Goal: Task Accomplishment & Management: Manage account settings

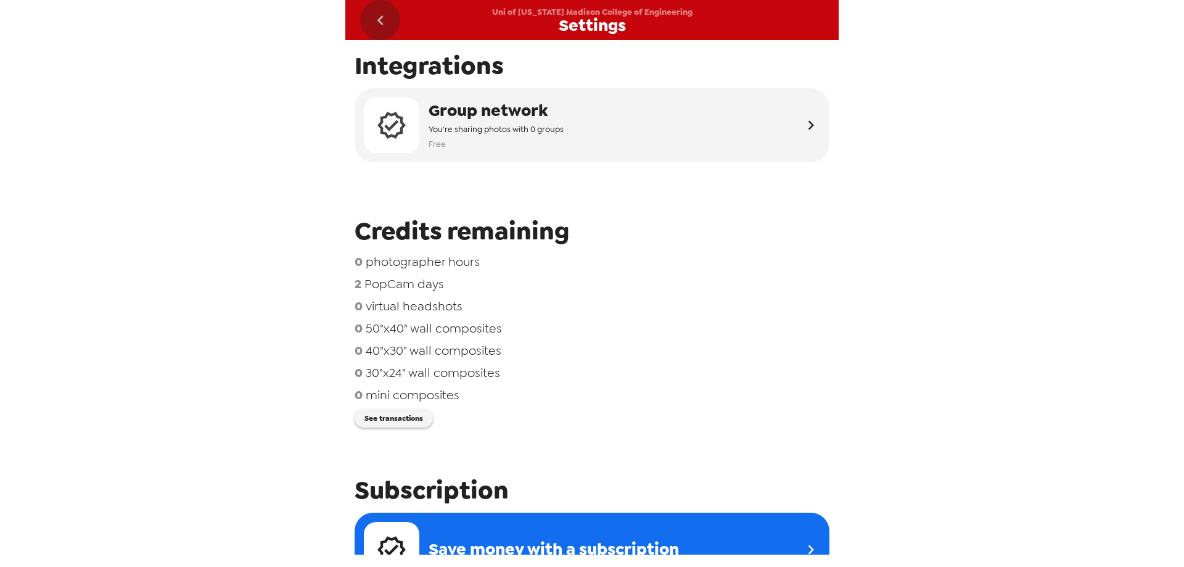
click at [381, 18] on icon "go back" at bounding box center [381, 20] width 20 height 20
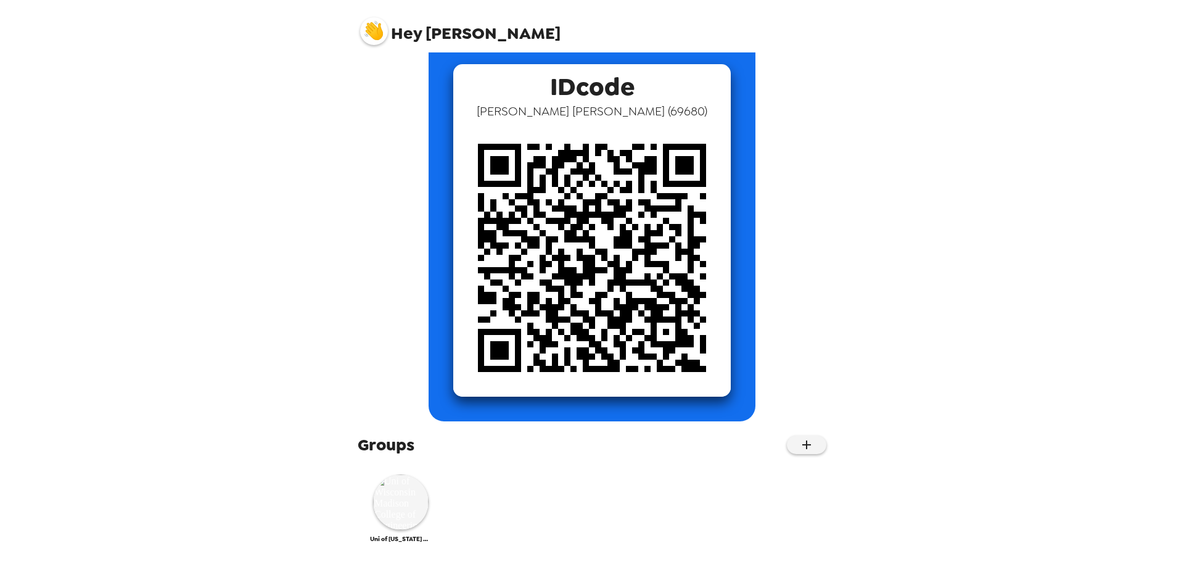
scroll to position [64, 0]
click at [404, 506] on img at bounding box center [400, 501] width 55 height 55
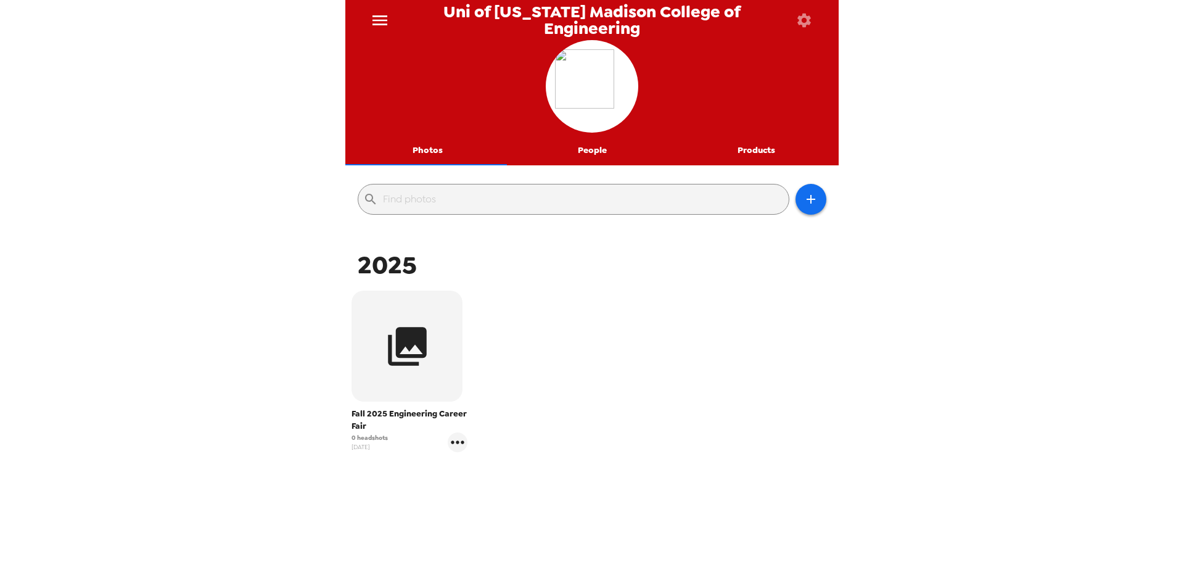
click at [594, 81] on img at bounding box center [592, 86] width 74 height 74
click at [798, 16] on icon "button" at bounding box center [804, 20] width 14 height 14
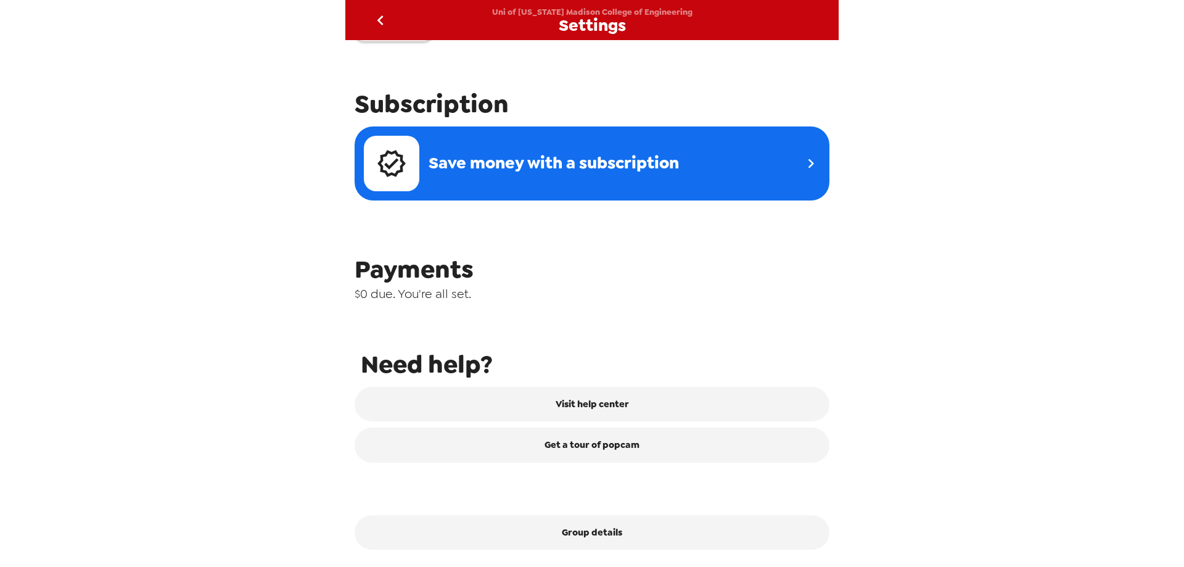
scroll to position [390, 0]
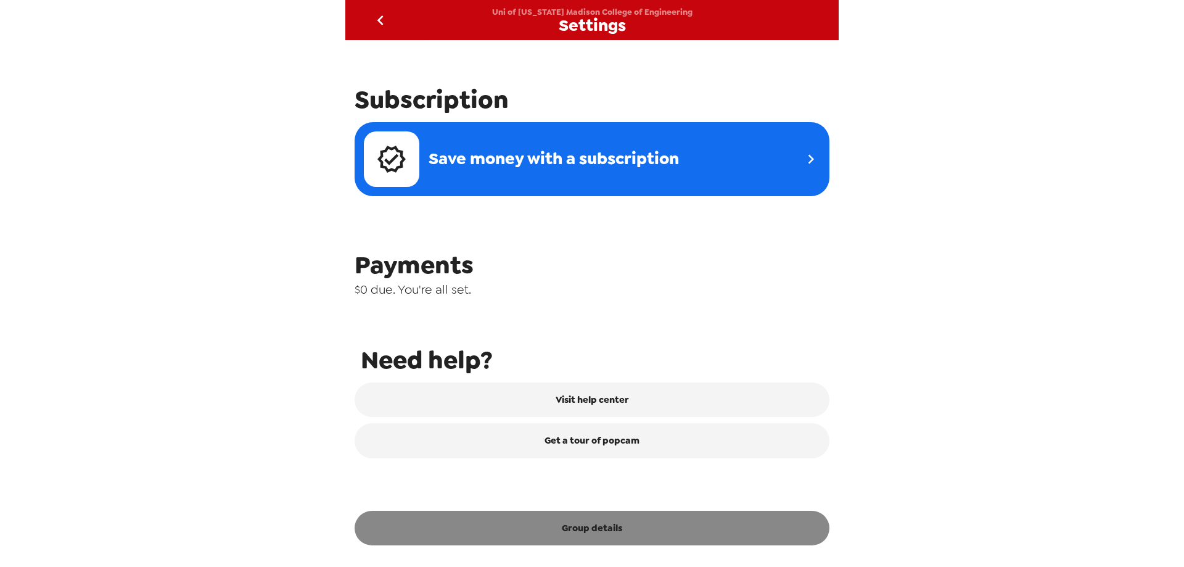
click at [630, 534] on button "Group details" at bounding box center [592, 528] width 475 height 35
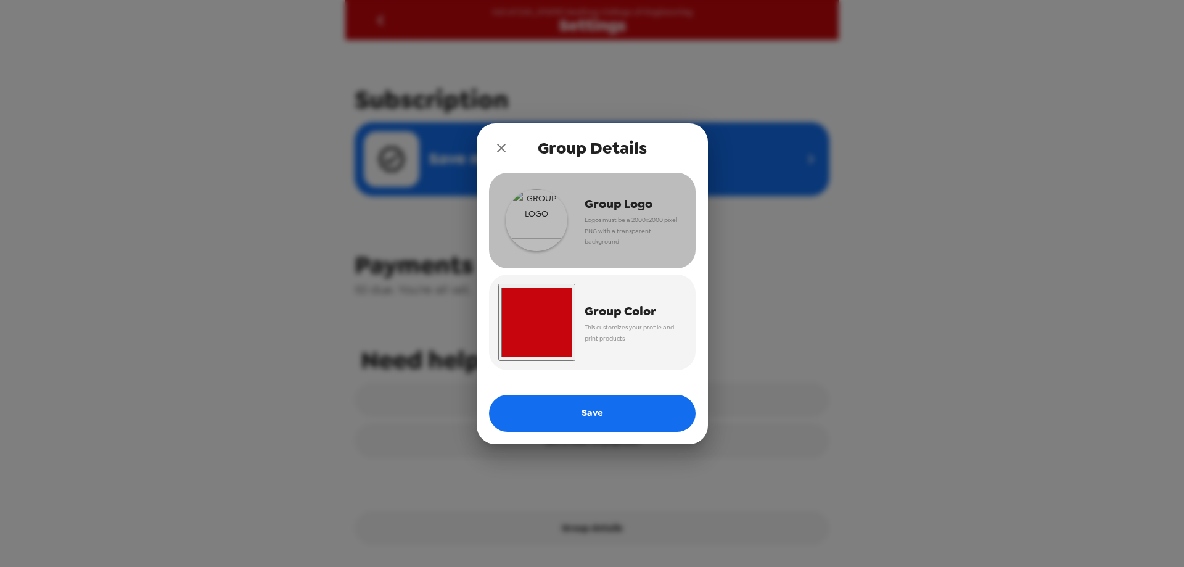
click at [541, 210] on img "button" at bounding box center [537, 220] width 62 height 62
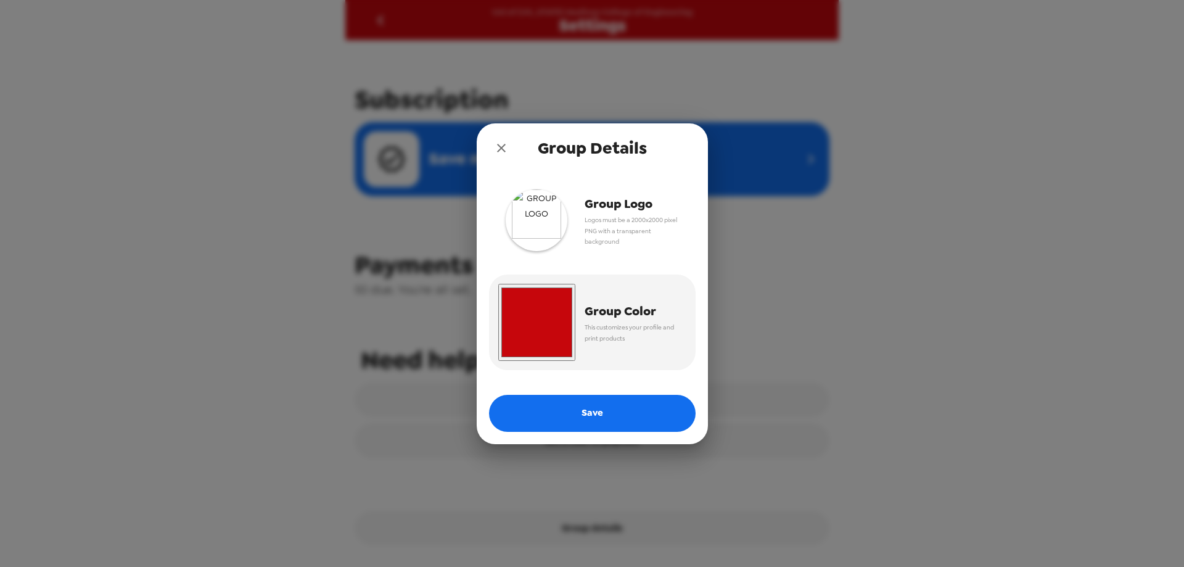
click at [604, 208] on span "Group Logo" at bounding box center [631, 204] width 92 height 22
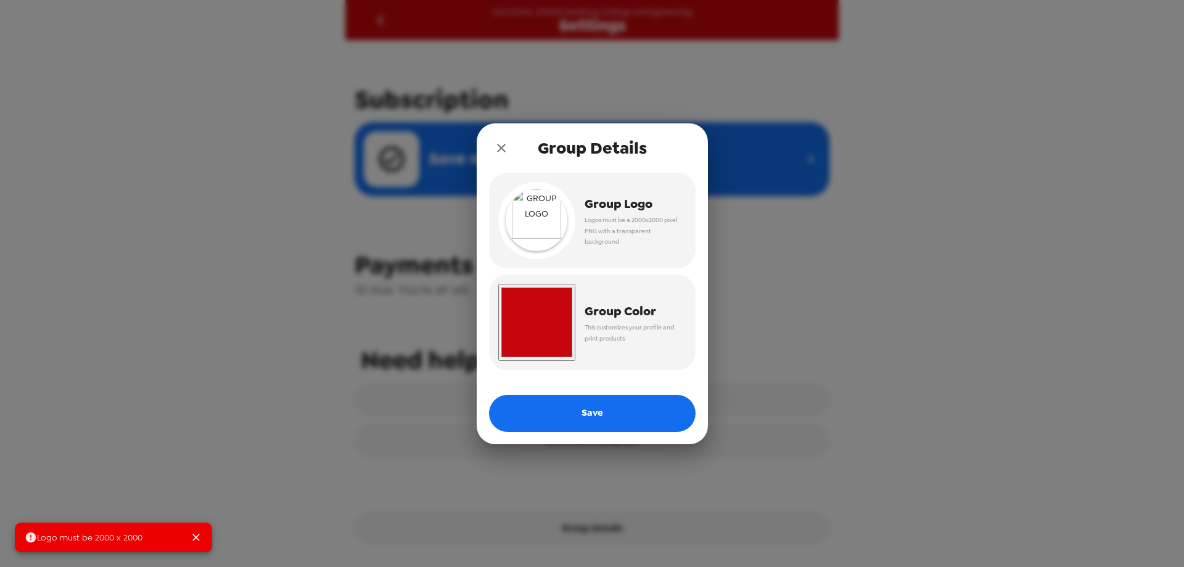
click at [195, 536] on icon "Close" at bounding box center [195, 536] width 7 height 7
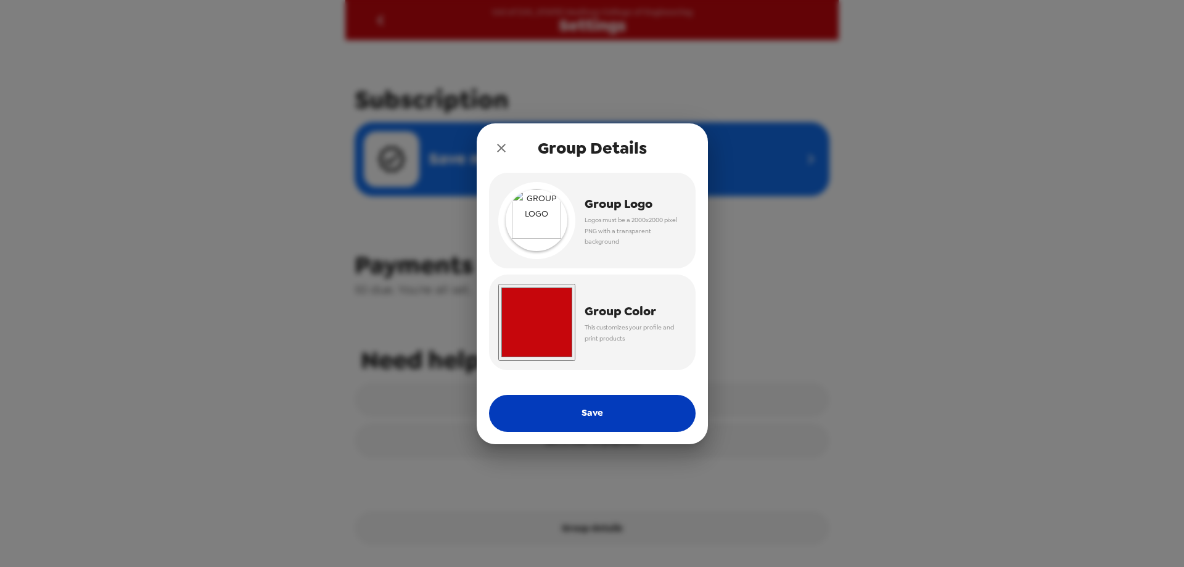
click at [562, 423] on button "Save" at bounding box center [592, 413] width 207 height 37
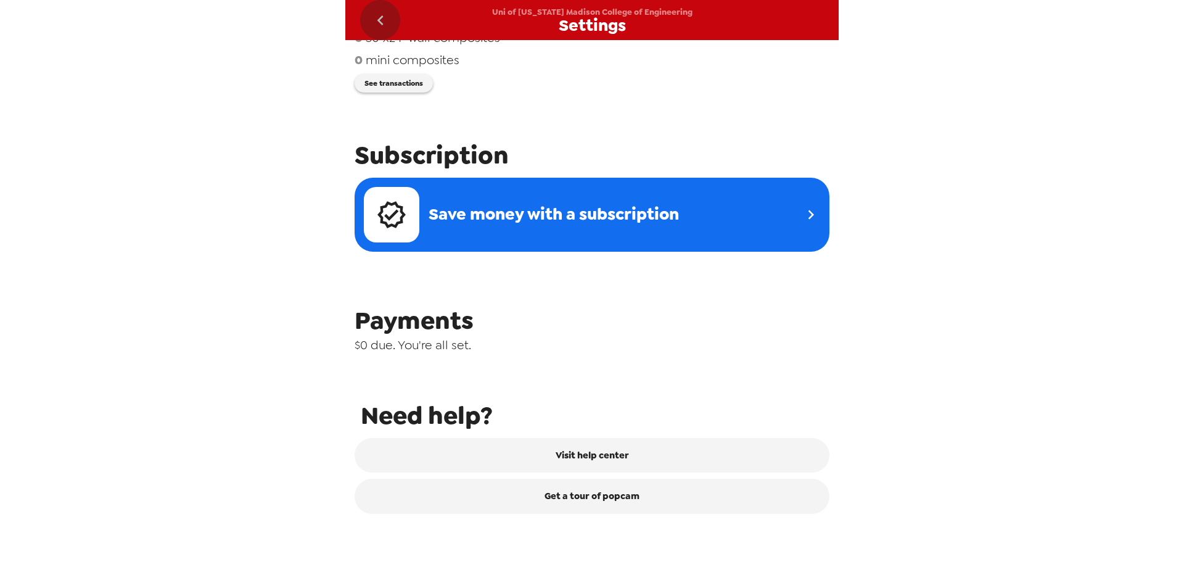
click at [377, 20] on icon "go back" at bounding box center [381, 20] width 20 height 20
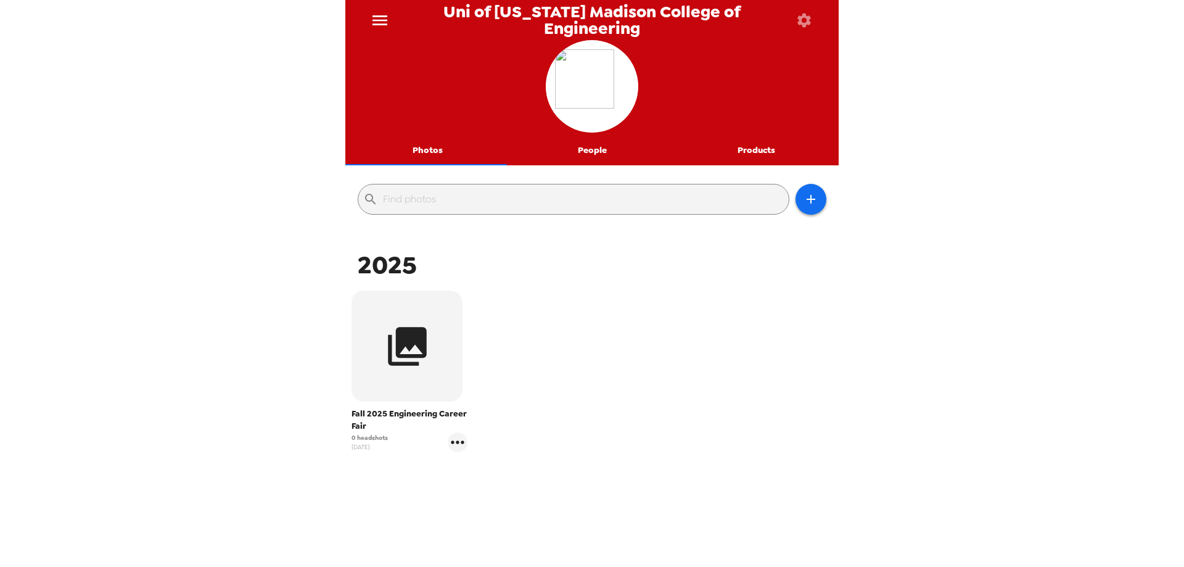
click at [246, 227] on div "Uni of [US_STATE] Madison College of Engineering Photos People Products ​ 2025 …" at bounding box center [592, 283] width 1184 height 567
click at [415, 363] on icon "button" at bounding box center [407, 346] width 46 height 46
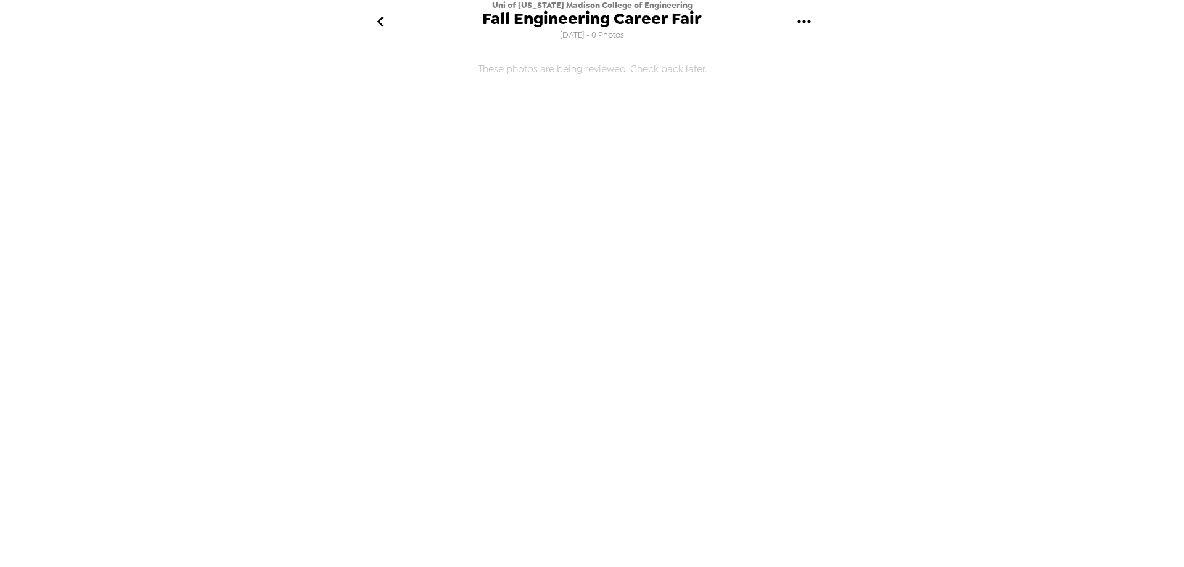
click at [802, 22] on icon "gallery menu" at bounding box center [803, 21] width 13 height 3
click at [817, 66] on li "Edit Shoot" at bounding box center [856, 58] width 144 height 22
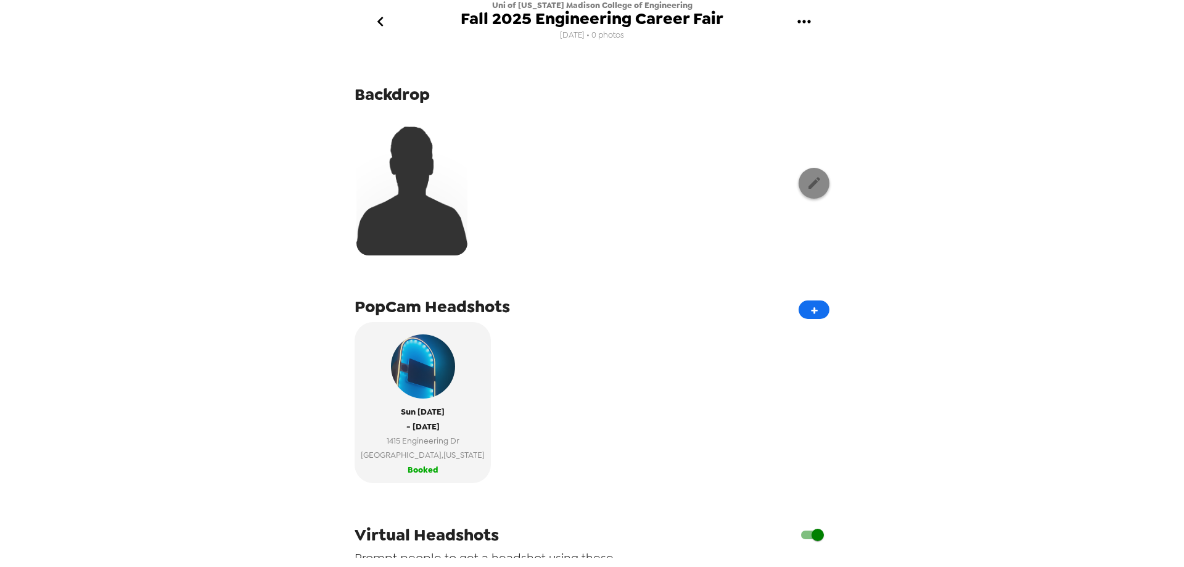
click at [810, 183] on icon "button" at bounding box center [814, 182] width 15 height 15
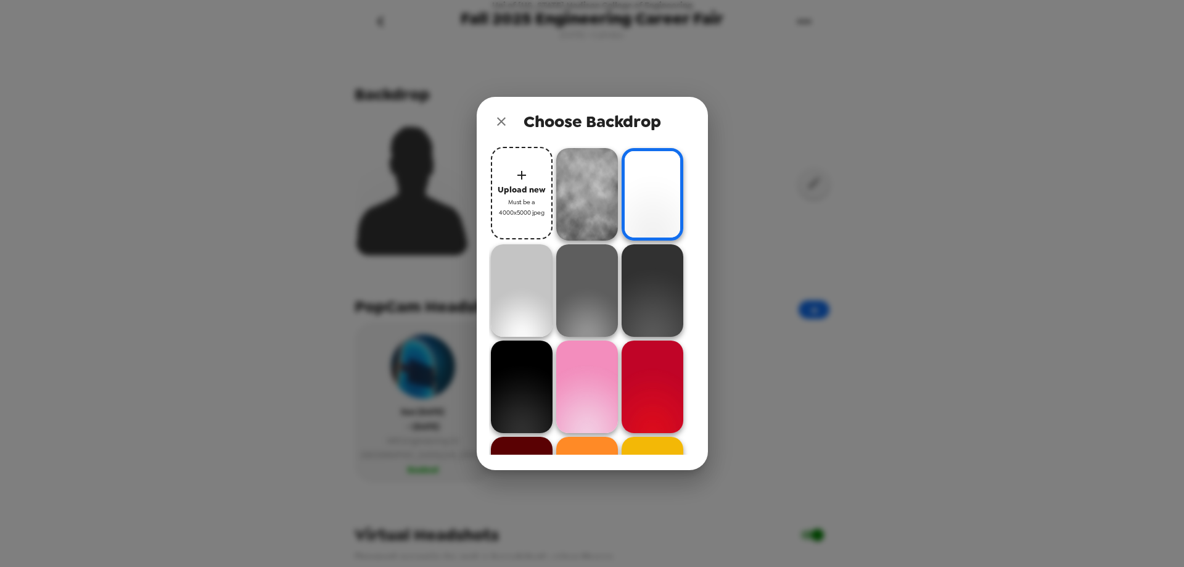
drag, startPoint x: 369, startPoint y: 11, endPoint x: 73, endPoint y: 211, distance: 357.1
click at [73, 211] on div "Choose Backdrop Upload new Must be a 4000x5000 jpeg" at bounding box center [592, 283] width 1184 height 567
click at [528, 175] on icon "button" at bounding box center [521, 175] width 15 height 15
click at [535, 188] on span "Upload new" at bounding box center [522, 190] width 48 height 14
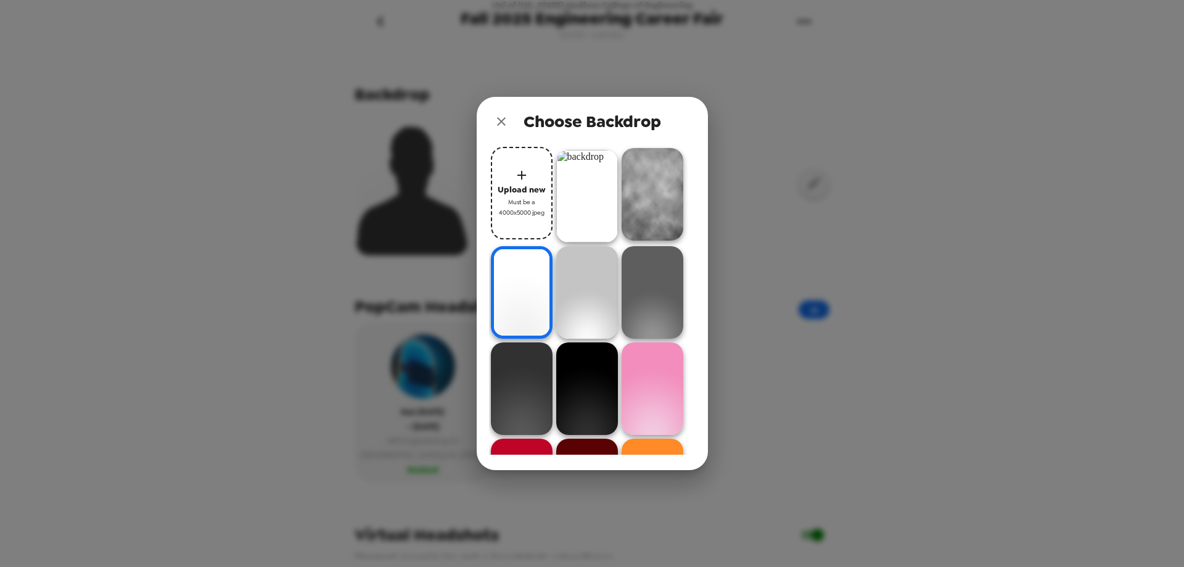
click at [591, 175] on img at bounding box center [587, 196] width 62 height 92
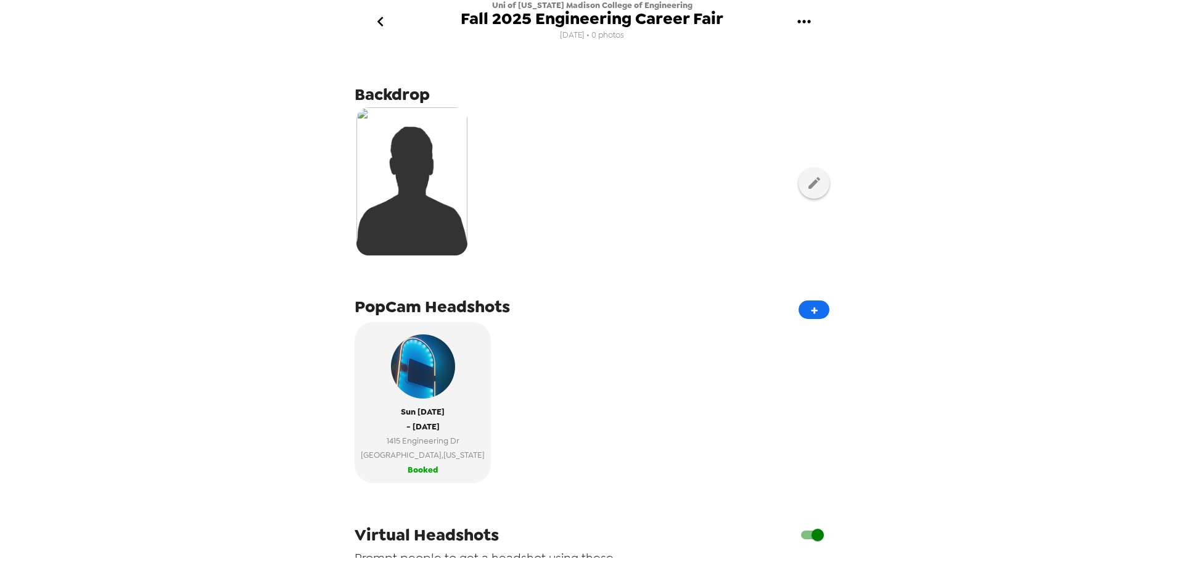
click at [440, 139] on img at bounding box center [411, 181] width 111 height 148
click at [807, 180] on icon "button" at bounding box center [814, 182] width 15 height 15
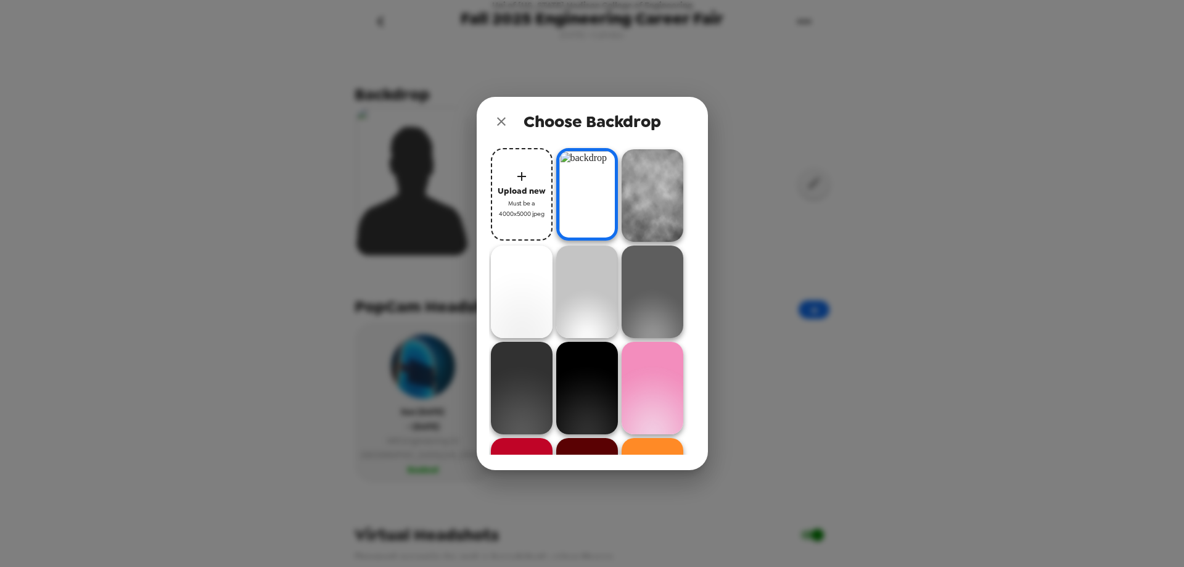
click at [572, 184] on img at bounding box center [587, 194] width 62 height 92
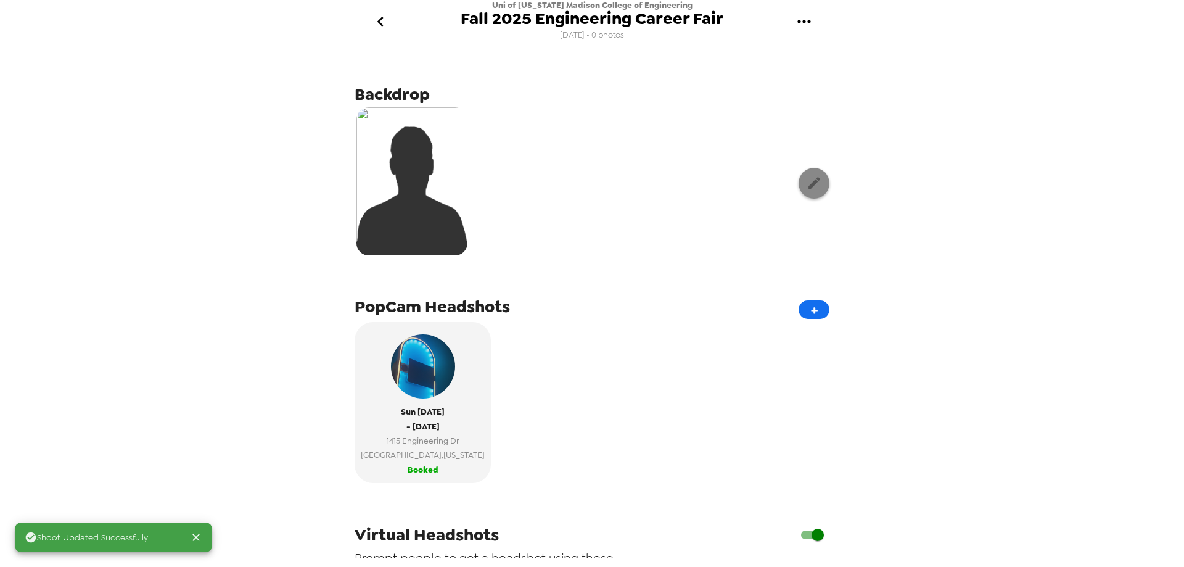
drag, startPoint x: 572, startPoint y: 184, endPoint x: 800, endPoint y: 181, distance: 228.2
click at [807, 181] on icon "button" at bounding box center [814, 182] width 15 height 15
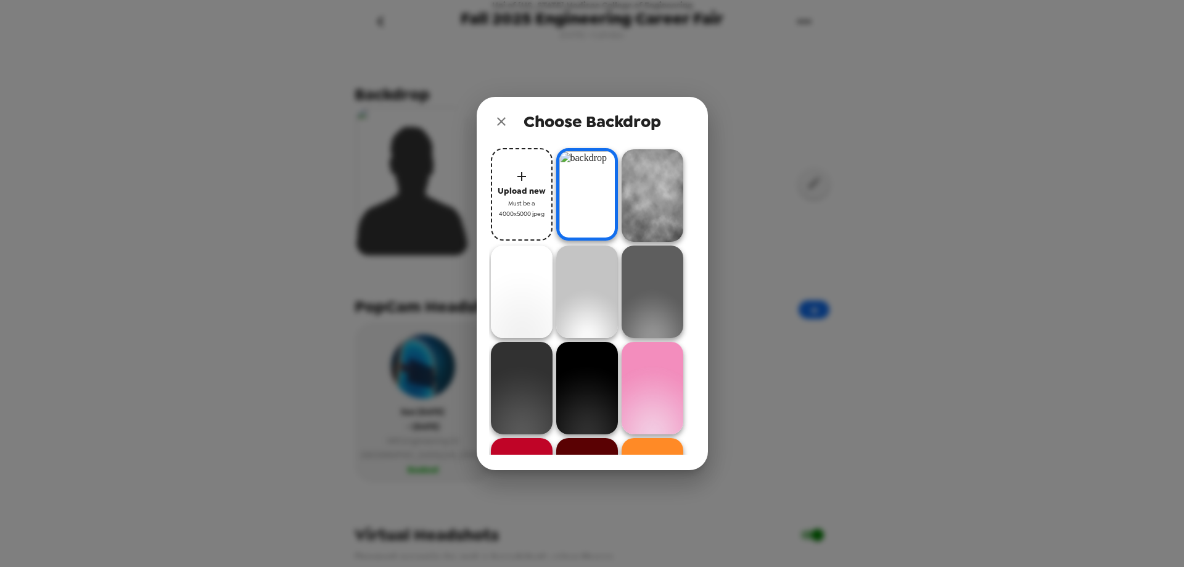
click at [525, 184] on span "Upload new" at bounding box center [522, 191] width 48 height 14
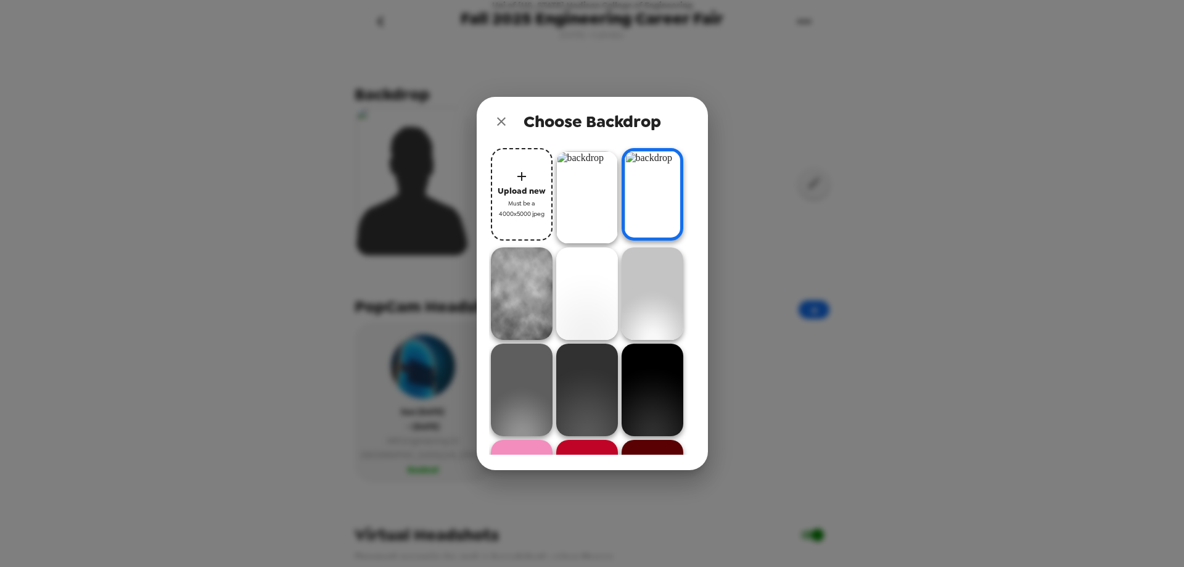
click at [581, 222] on img at bounding box center [587, 197] width 62 height 92
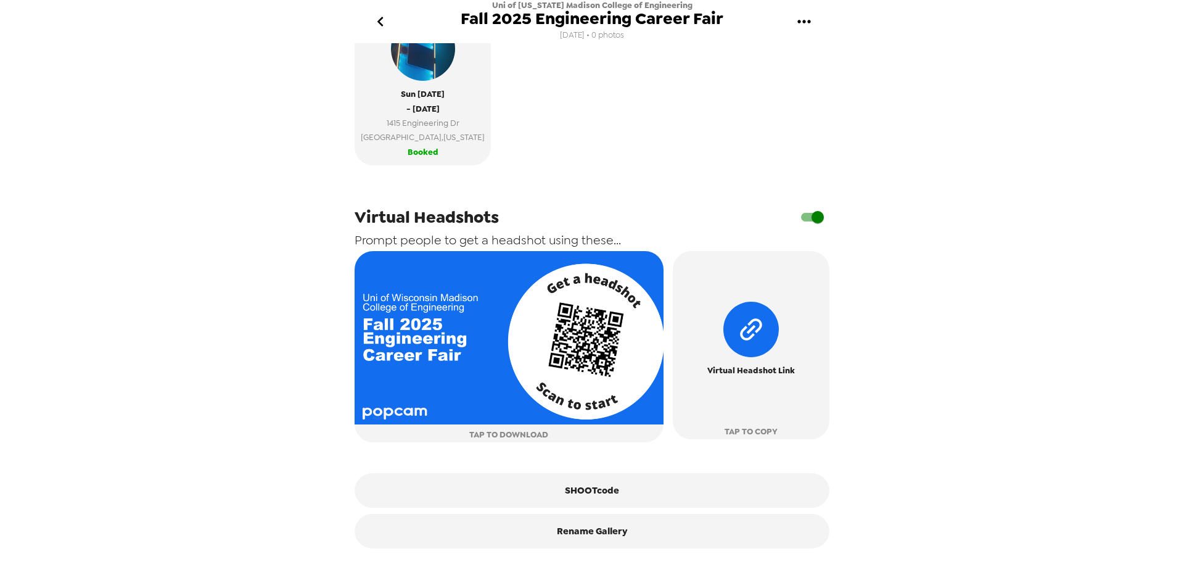
scroll to position [323, 0]
click at [1051, 334] on div "Uni of [US_STATE] Madison College of Engineering Fall 2025 Engineering Career F…" at bounding box center [592, 283] width 1184 height 567
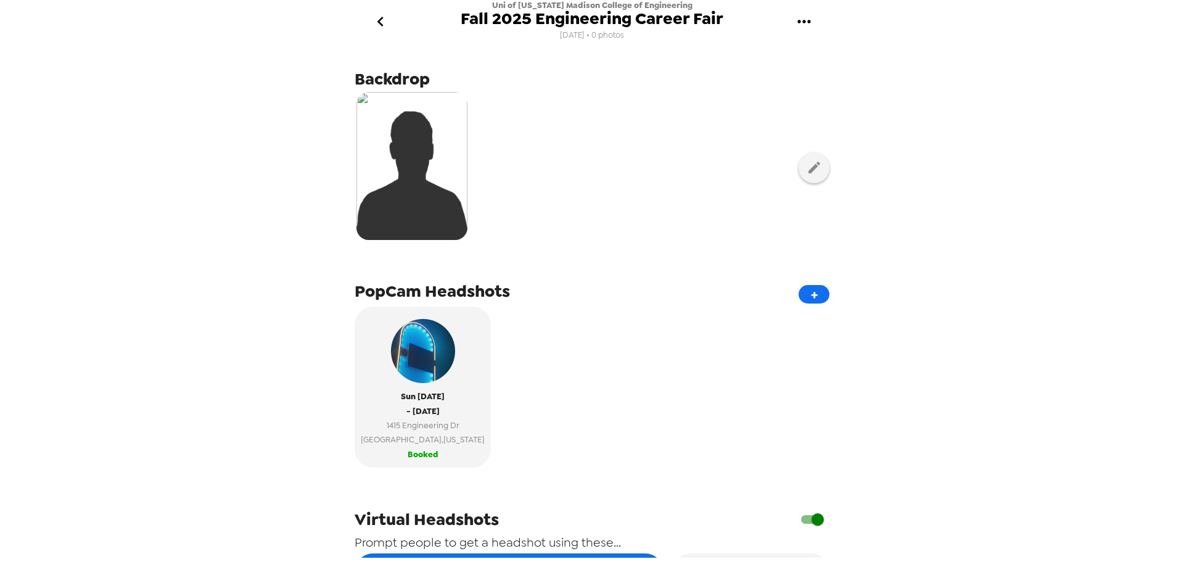
scroll to position [0, 0]
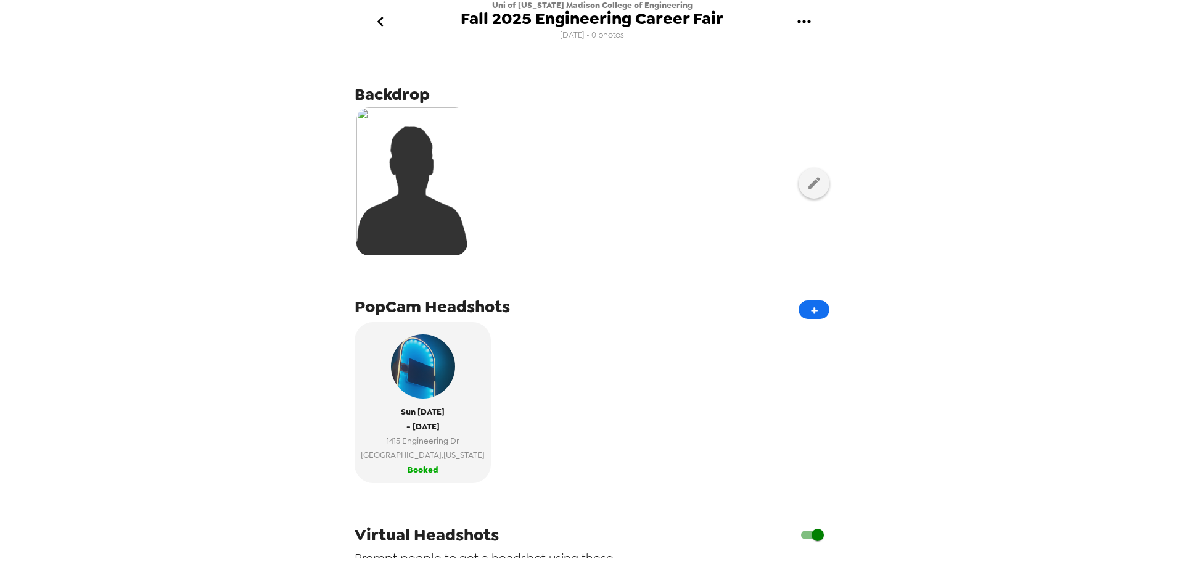
click at [385, 17] on icon "go back" at bounding box center [381, 22] width 20 height 20
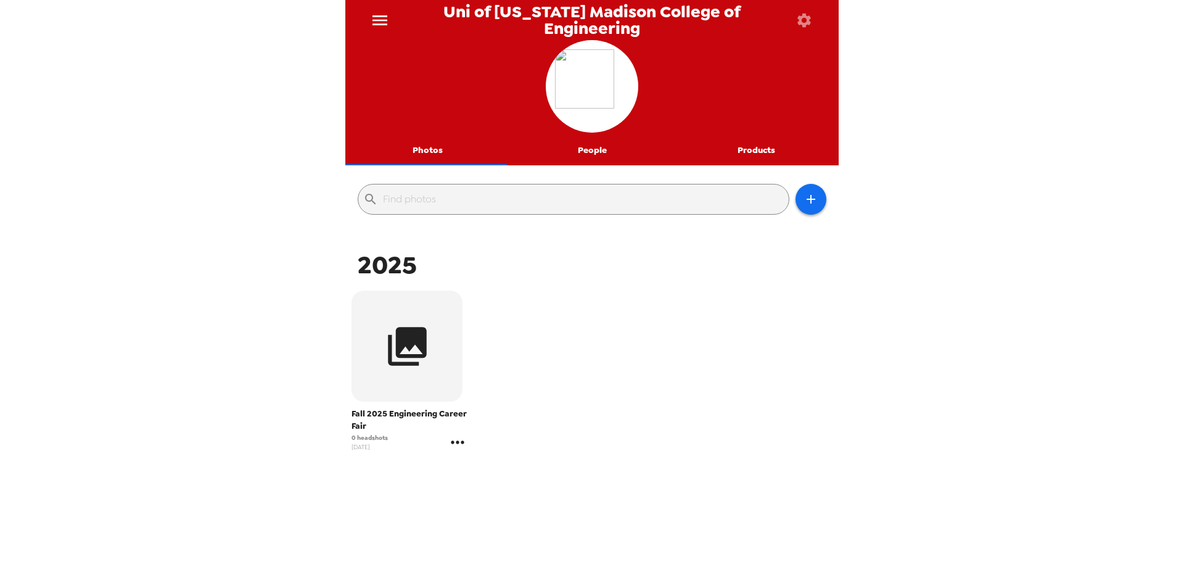
click at [453, 441] on icon "gallery menu" at bounding box center [458, 442] width 20 height 20
click at [380, 367] on div at bounding box center [592, 283] width 1184 height 567
click at [459, 438] on icon "gallery menu" at bounding box center [458, 442] width 20 height 20
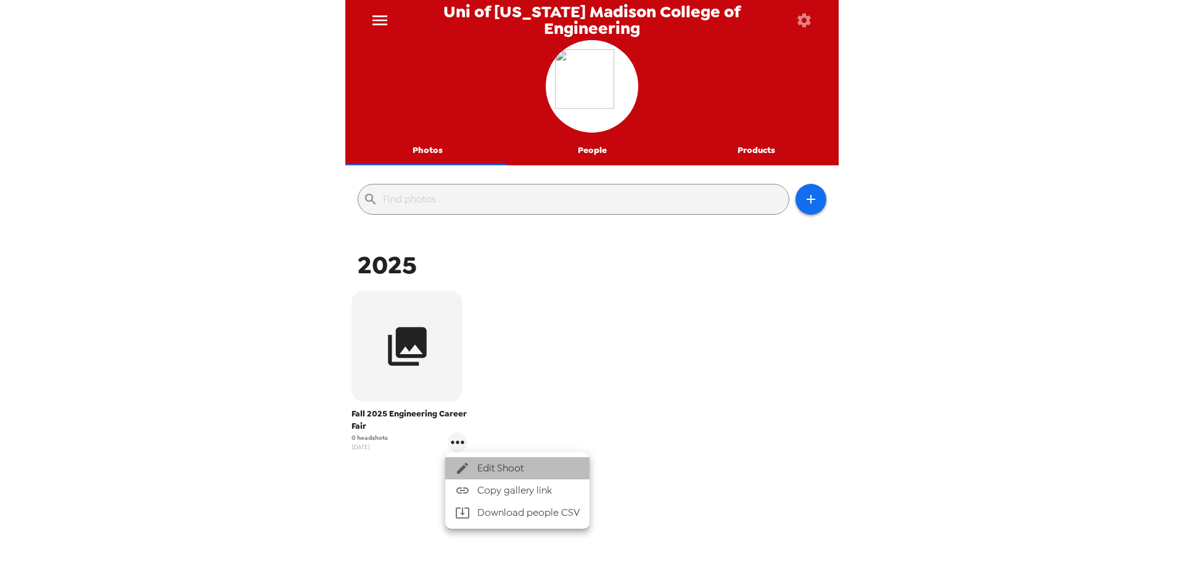
click at [479, 466] on span "Edit Shoot" at bounding box center [528, 468] width 102 height 15
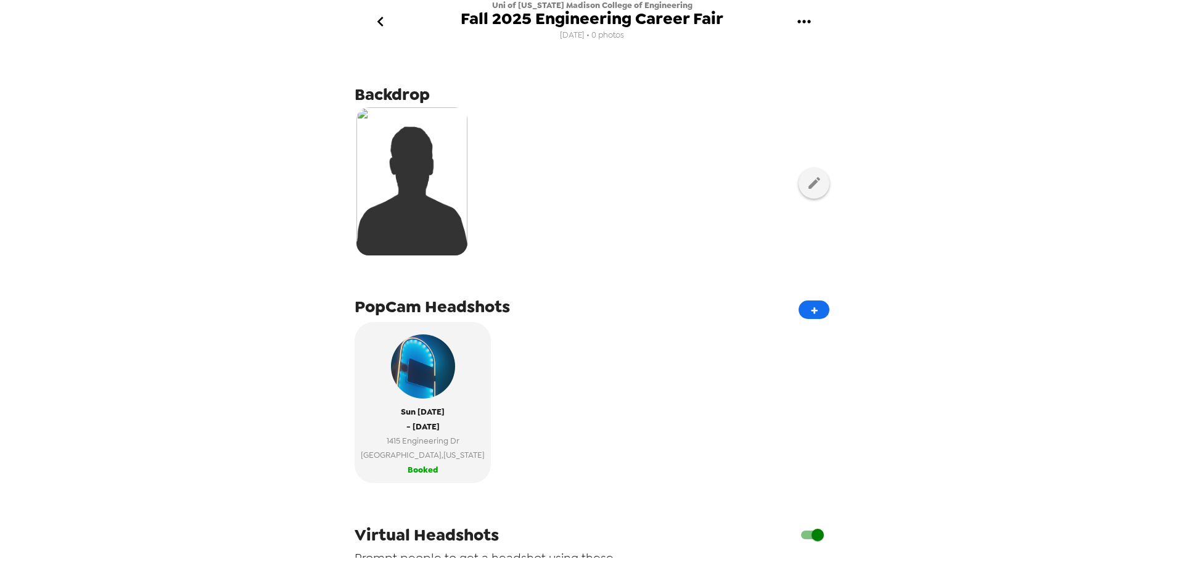
click at [803, 17] on icon "gallery menu" at bounding box center [804, 22] width 20 height 20
click at [834, 52] on span "Edit Shoot" at bounding box center [867, 58] width 102 height 15
click at [388, 16] on icon "go back" at bounding box center [381, 22] width 20 height 20
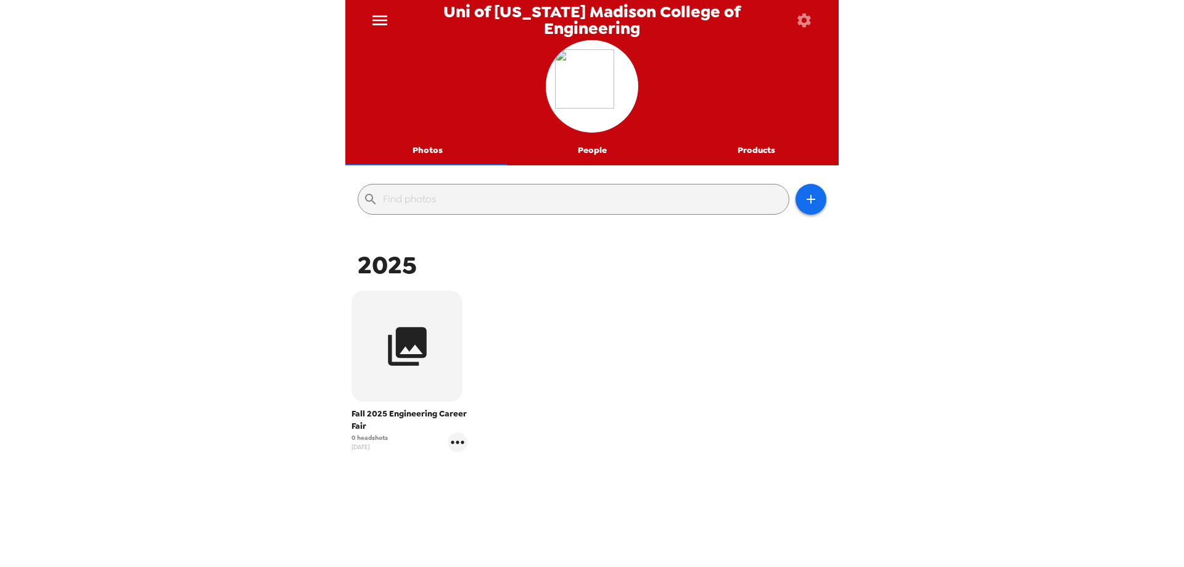
click at [798, 16] on icon "button" at bounding box center [804, 20] width 14 height 14
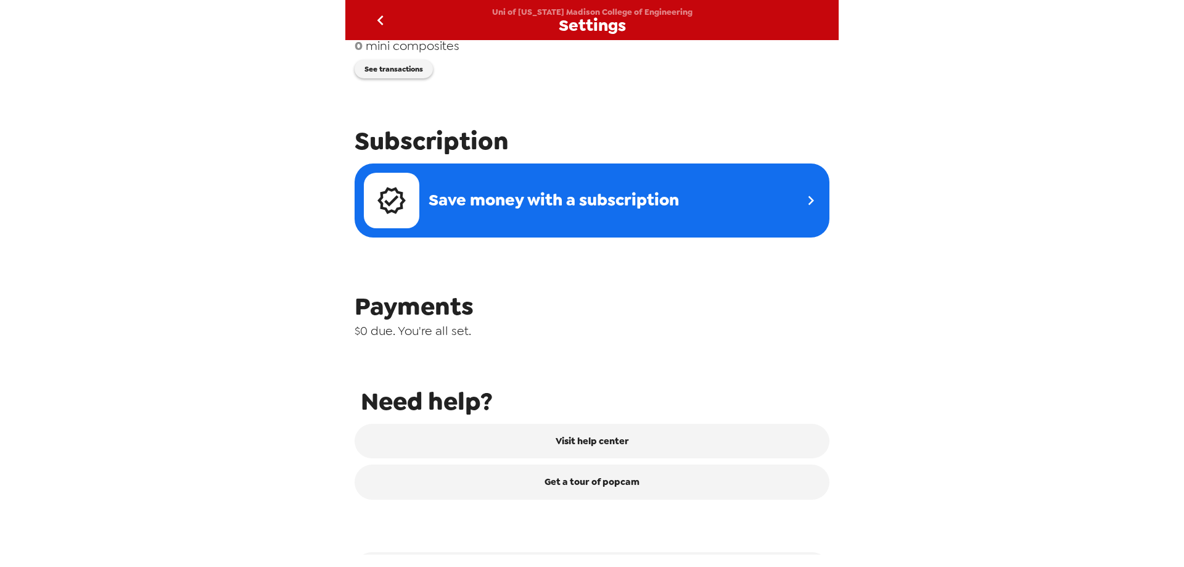
scroll to position [390, 0]
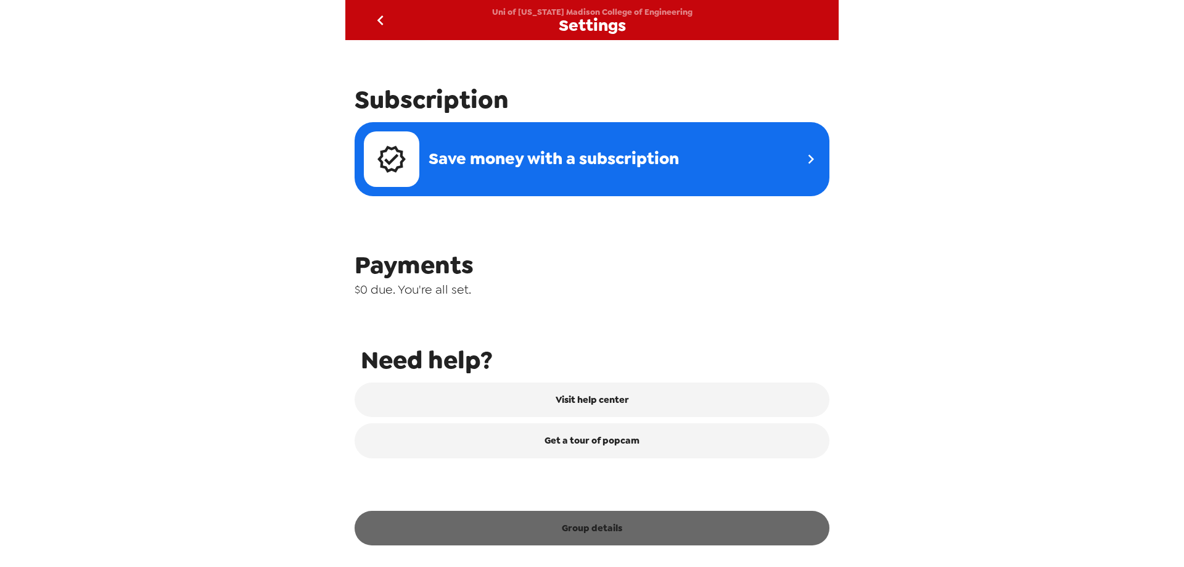
click at [599, 525] on button "Group details" at bounding box center [592, 528] width 475 height 35
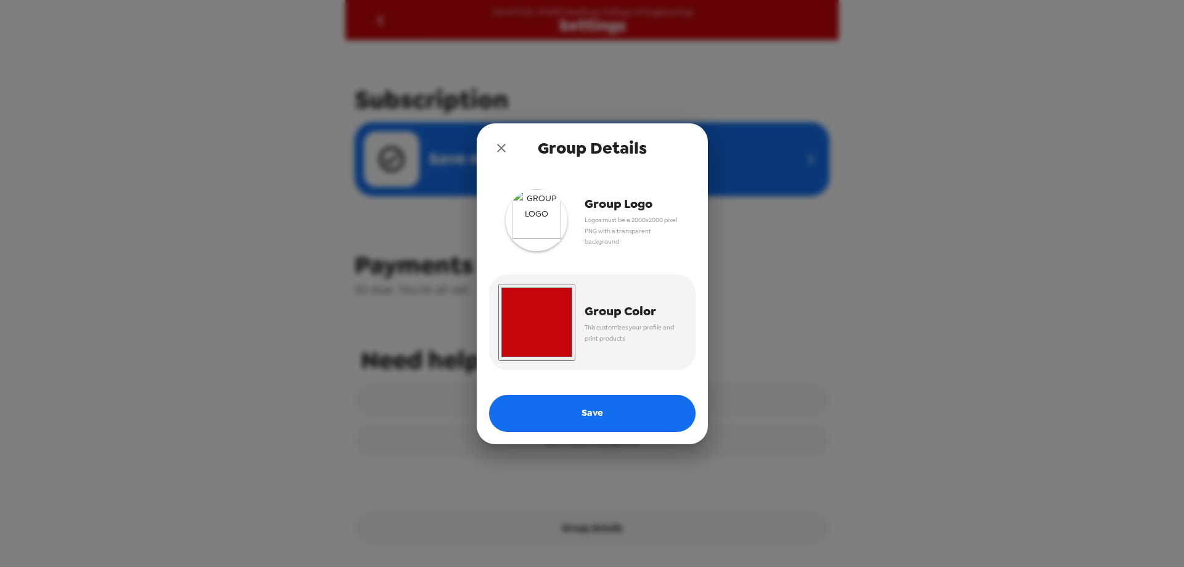
click at [539, 215] on img "button" at bounding box center [537, 220] width 62 height 62
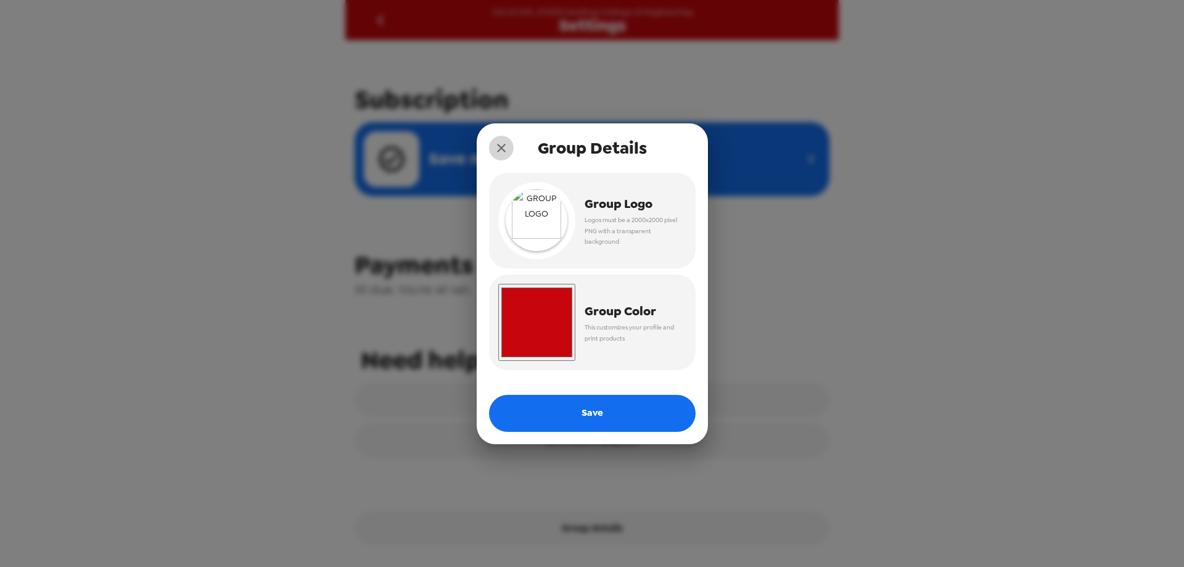
click at [501, 147] on icon "close" at bounding box center [501, 148] width 9 height 9
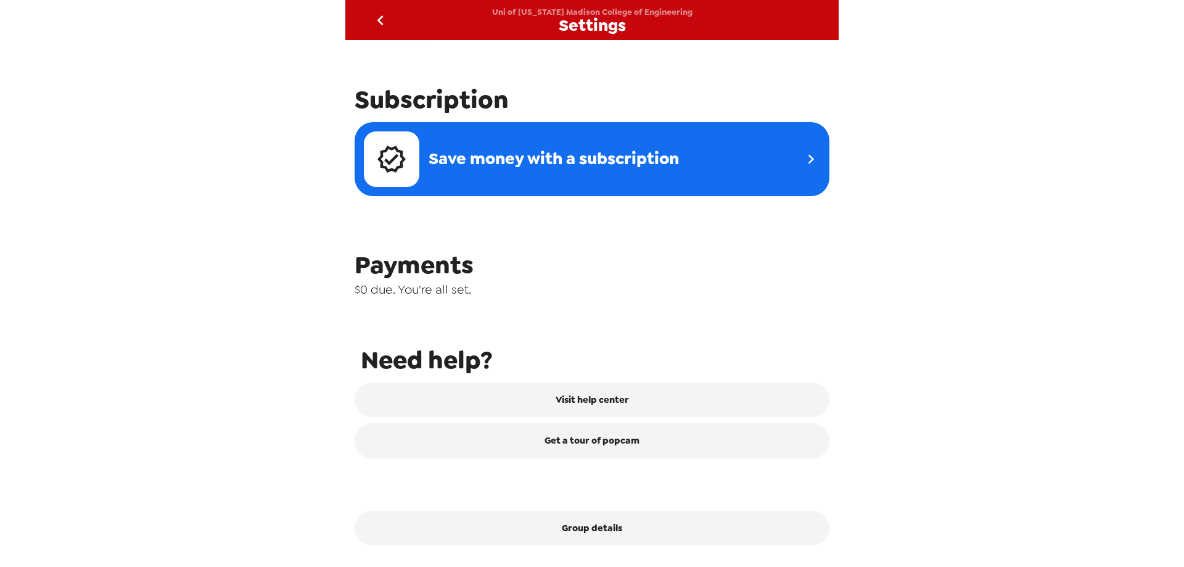
click at [206, 157] on div "Uni of [US_STATE] Madison College of Engineering Settings Integrations Group ne…" at bounding box center [592, 283] width 1184 height 567
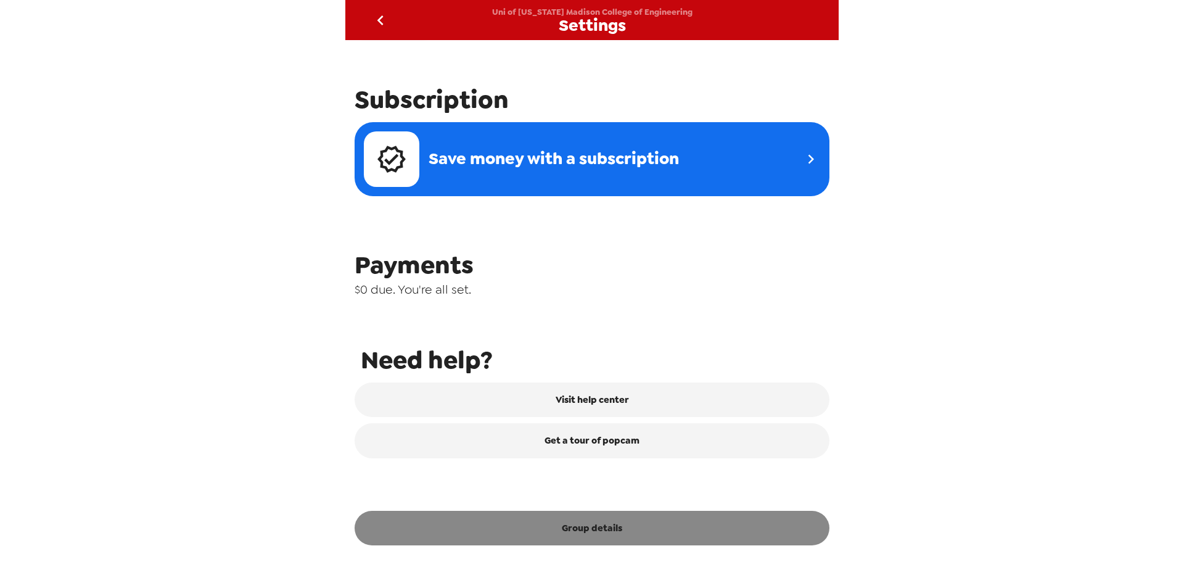
click at [563, 524] on button "Group details" at bounding box center [592, 528] width 475 height 35
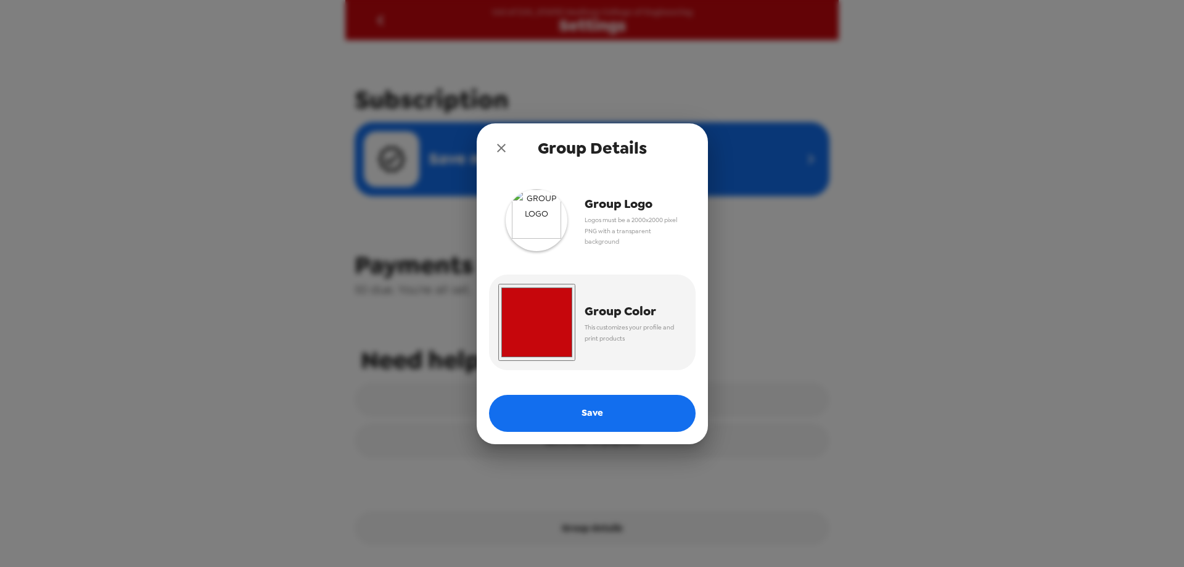
click at [551, 215] on img "button" at bounding box center [537, 220] width 62 height 62
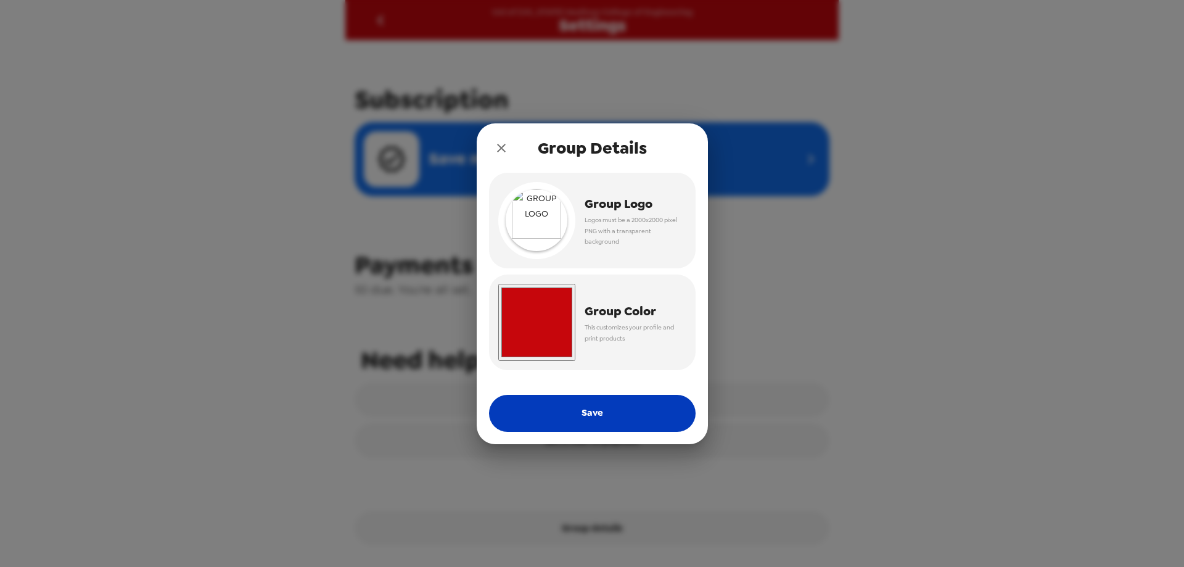
click at [583, 408] on button "Save" at bounding box center [592, 413] width 207 height 37
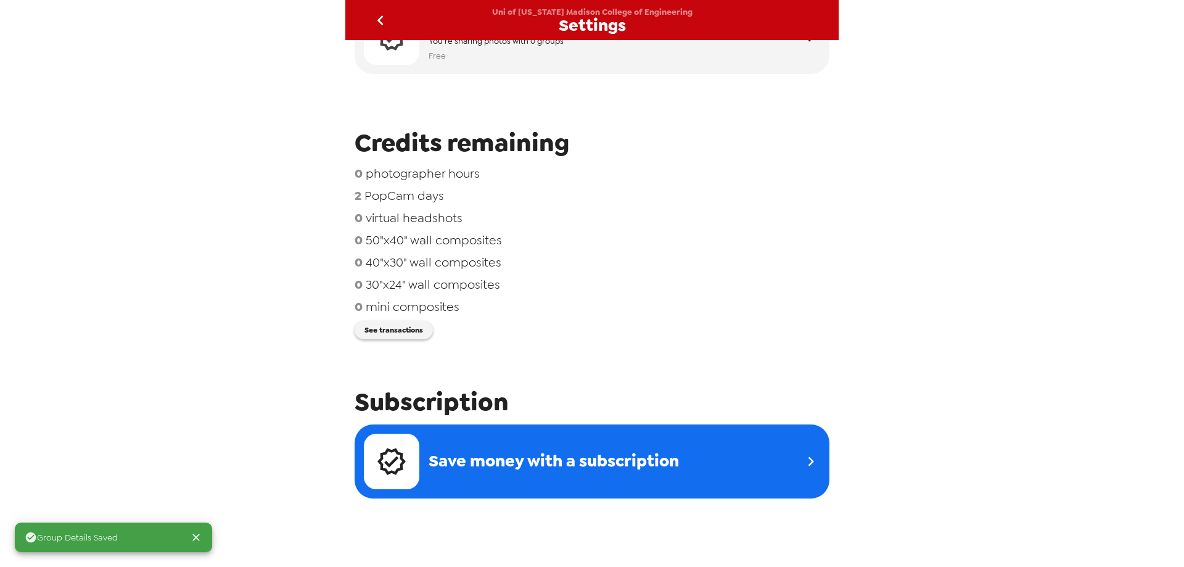
scroll to position [0, 0]
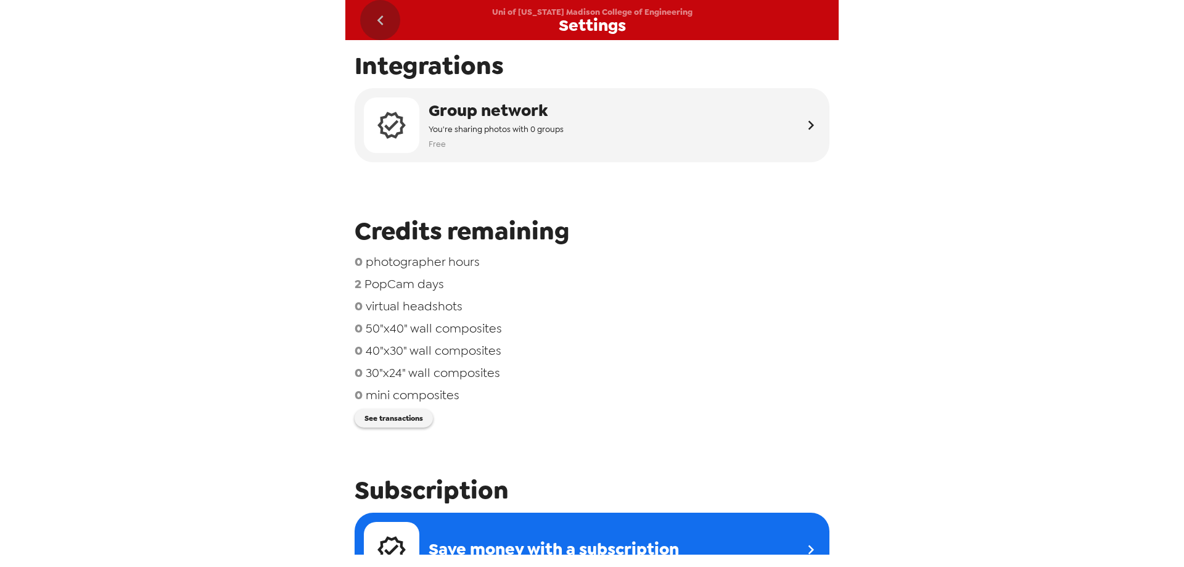
click at [378, 20] on icon "go back" at bounding box center [380, 20] width 6 height 10
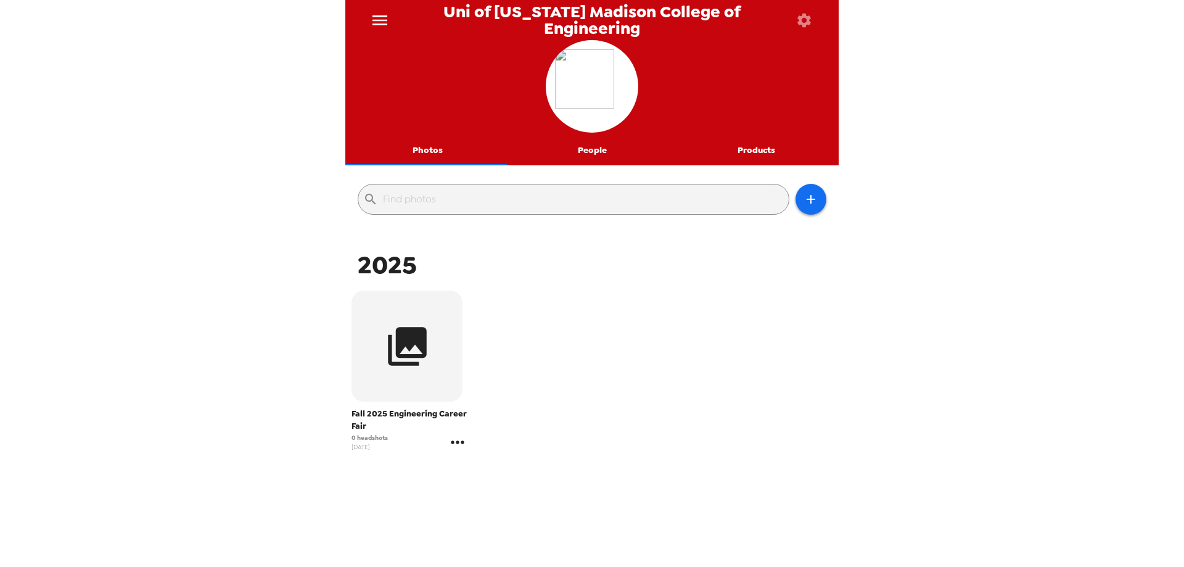
drag, startPoint x: 411, startPoint y: 329, endPoint x: 450, endPoint y: 444, distance: 121.1
click at [450, 444] on icon "gallery menu" at bounding box center [458, 442] width 20 height 20
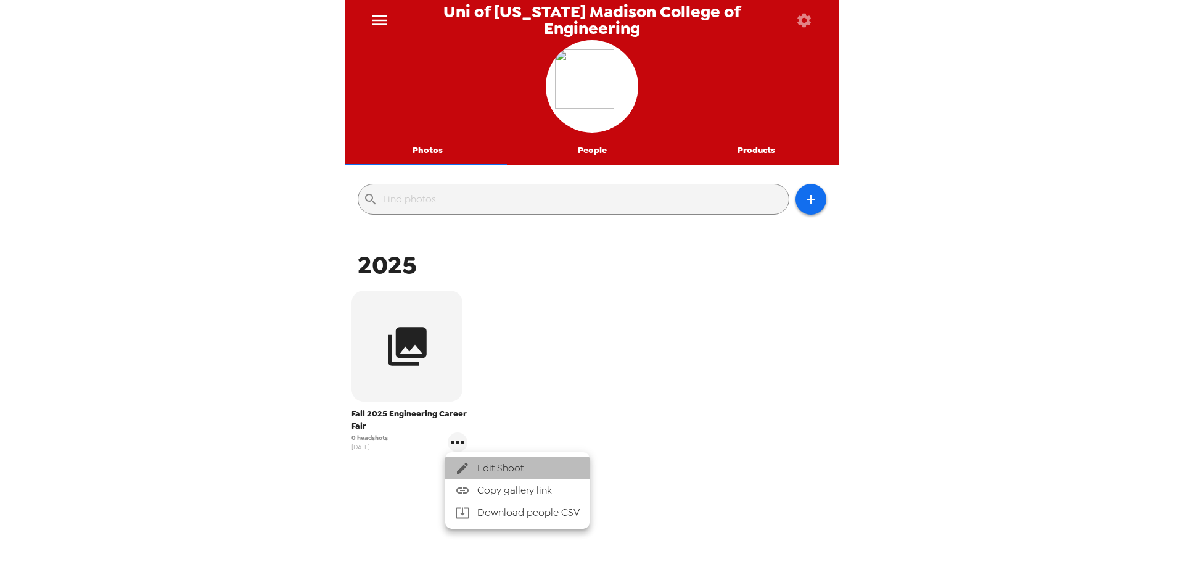
click at [472, 465] on div at bounding box center [466, 468] width 22 height 15
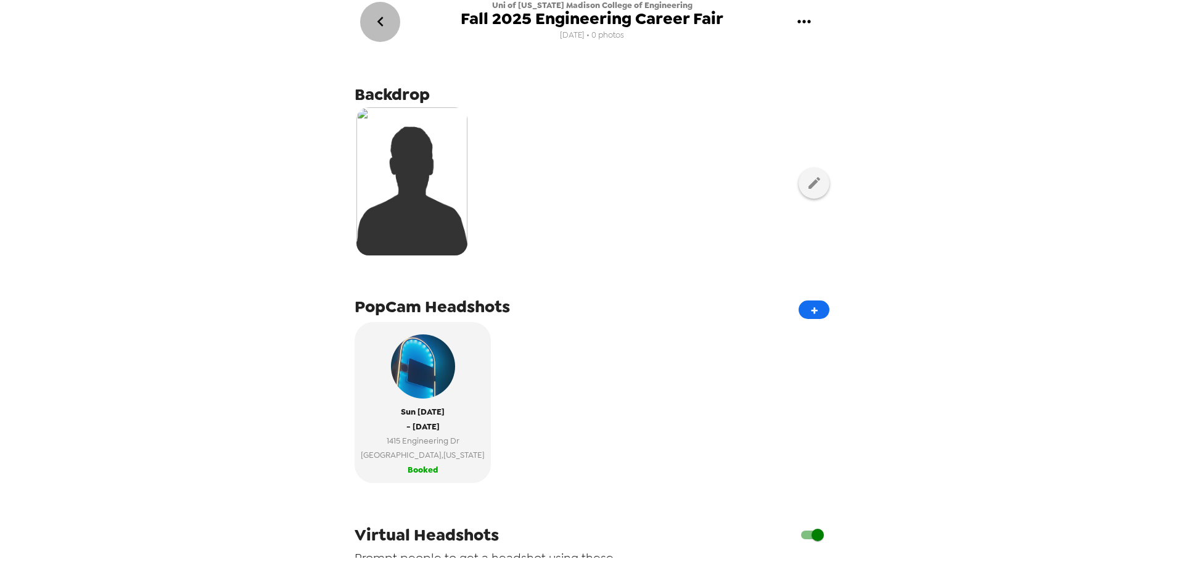
click at [377, 18] on icon "go back" at bounding box center [381, 22] width 20 height 20
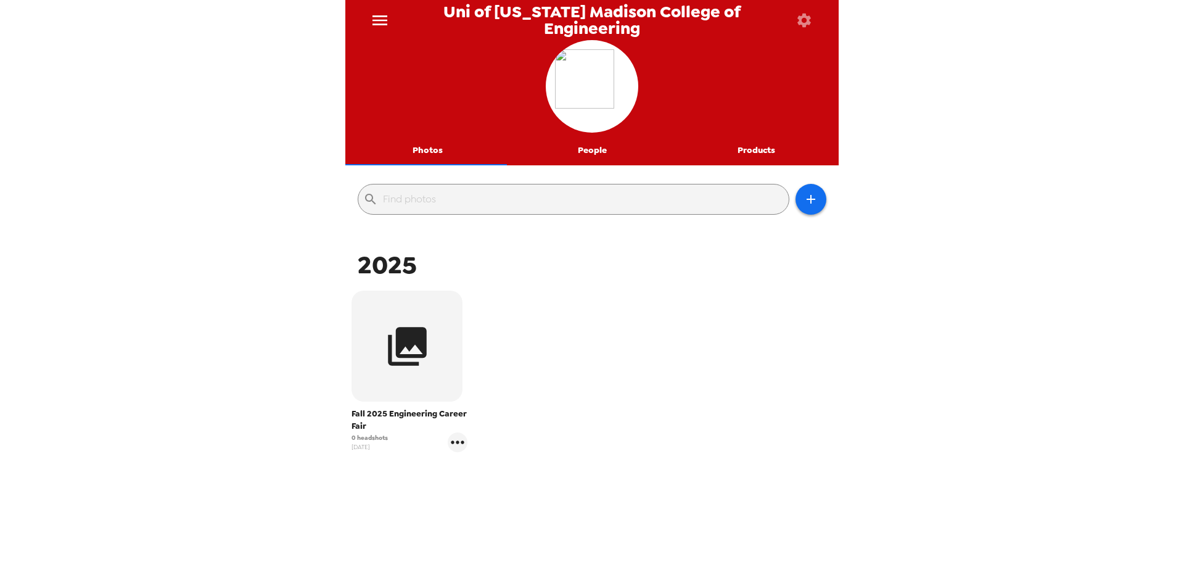
click at [150, 96] on div "Uni of [US_STATE] Madison College of Engineering Photos People Products ​ 2025 …" at bounding box center [592, 283] width 1184 height 567
click at [797, 18] on icon "button" at bounding box center [804, 20] width 14 height 14
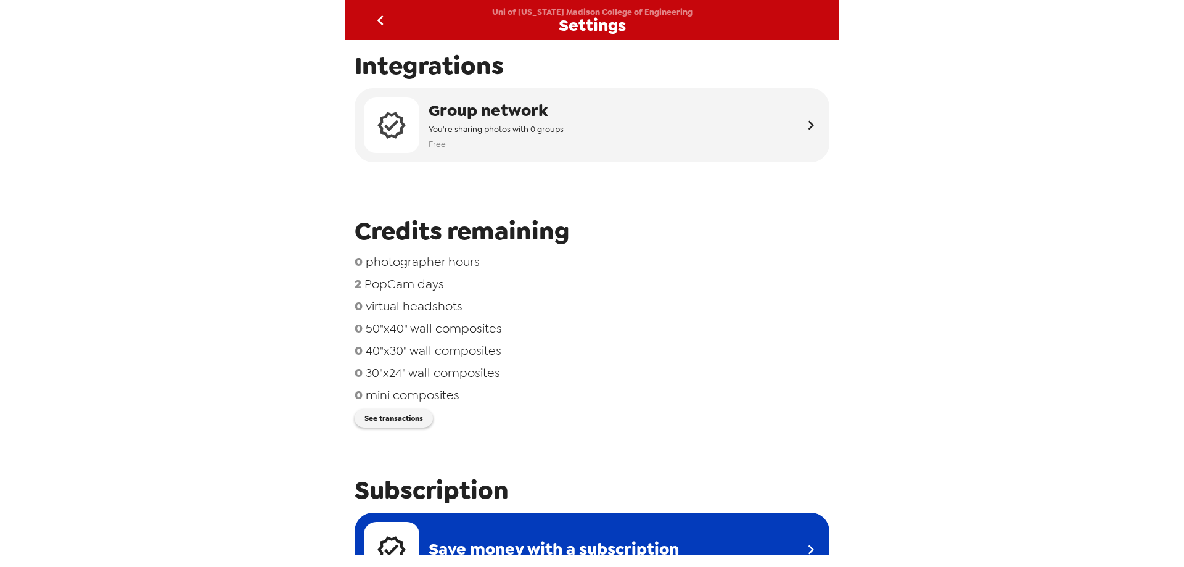
scroll to position [390, 0]
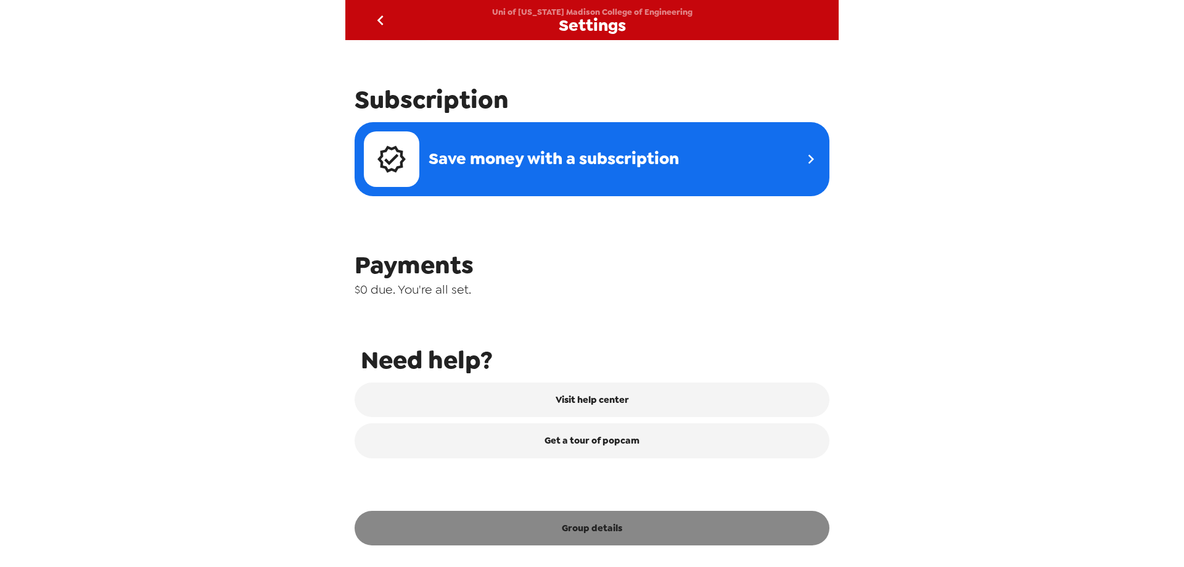
click at [578, 520] on button "Group details" at bounding box center [592, 528] width 475 height 35
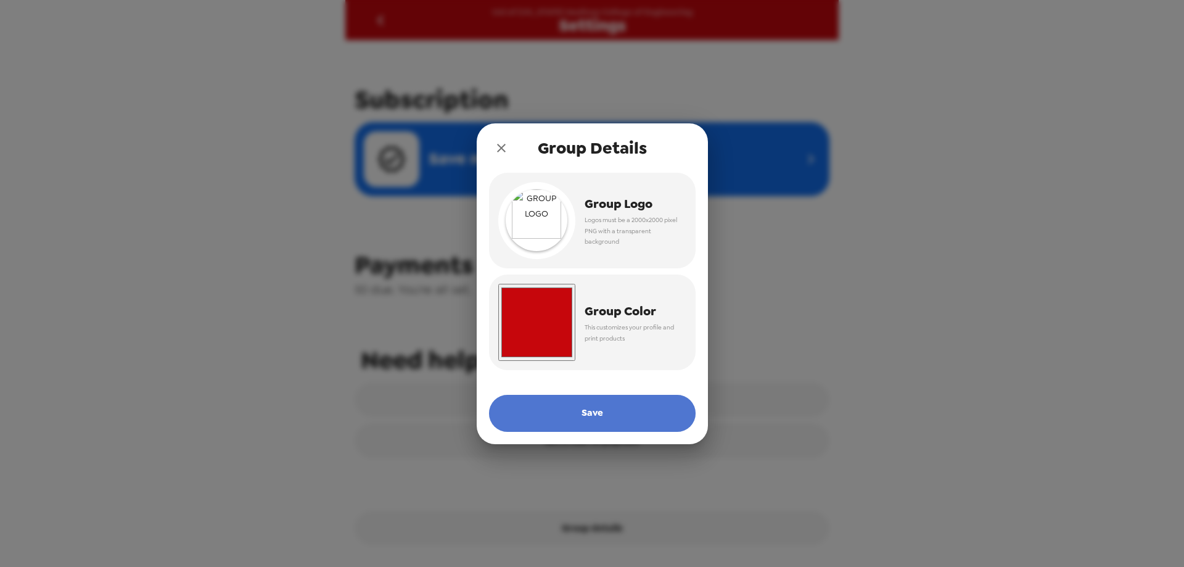
click at [630, 422] on button "Save" at bounding box center [592, 413] width 207 height 37
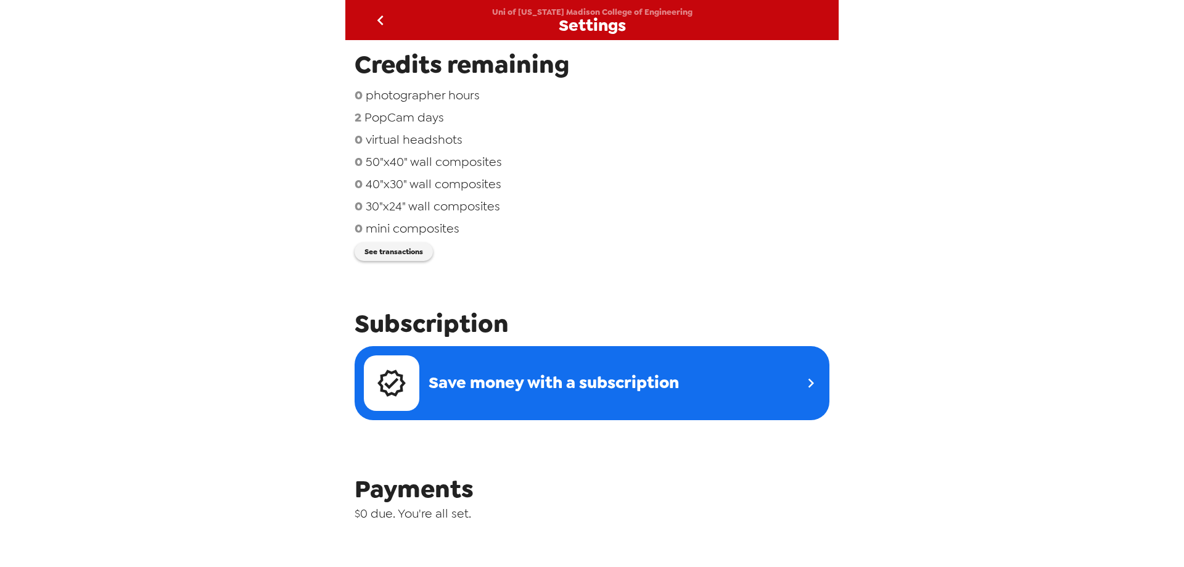
scroll to position [144, 0]
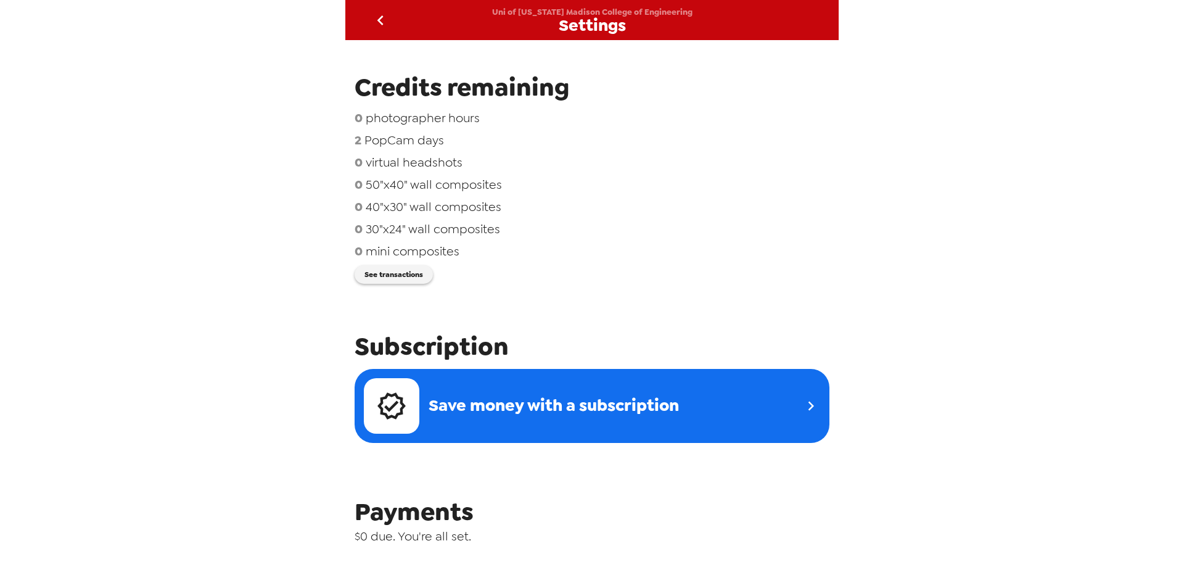
click at [376, 20] on icon "go back" at bounding box center [381, 20] width 20 height 20
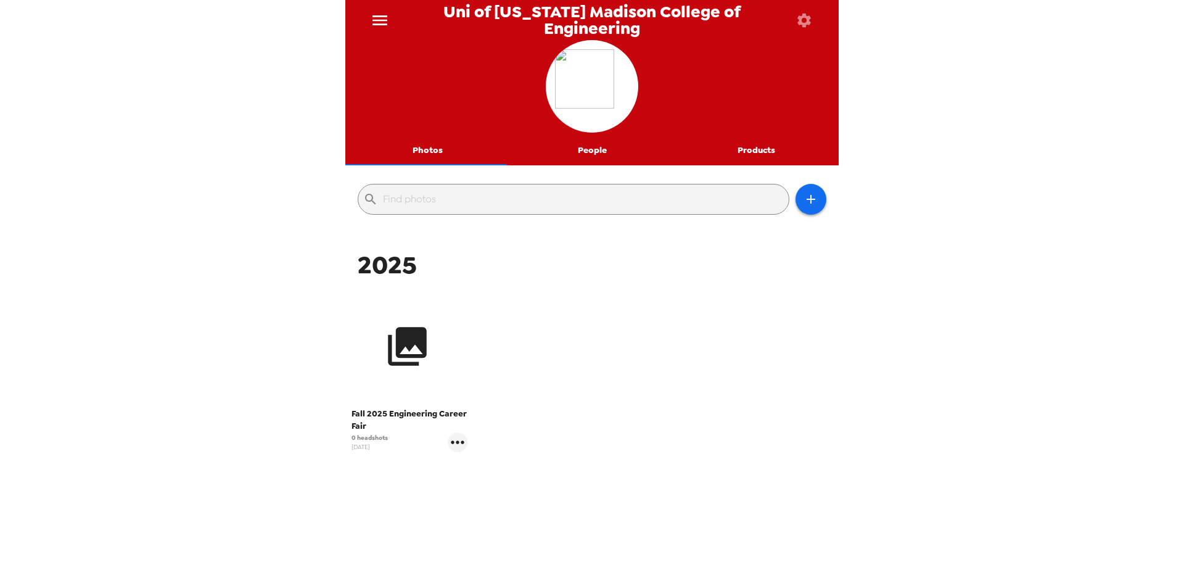
click at [413, 367] on icon "button" at bounding box center [407, 346] width 46 height 46
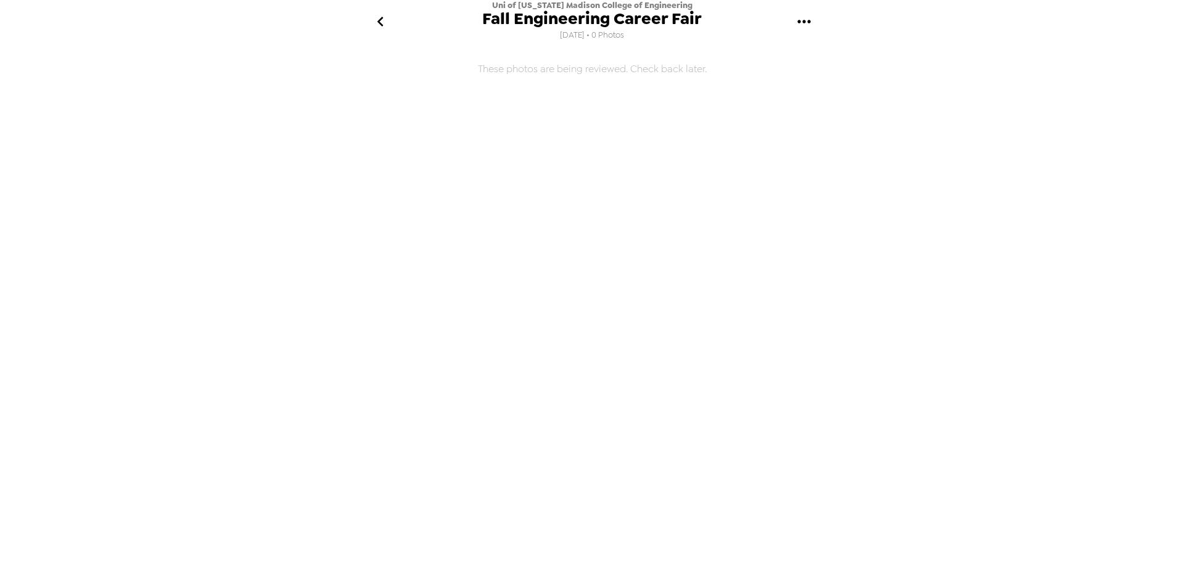
click at [806, 21] on icon "gallery menu" at bounding box center [804, 22] width 20 height 20
click at [808, 60] on div at bounding box center [805, 58] width 22 height 15
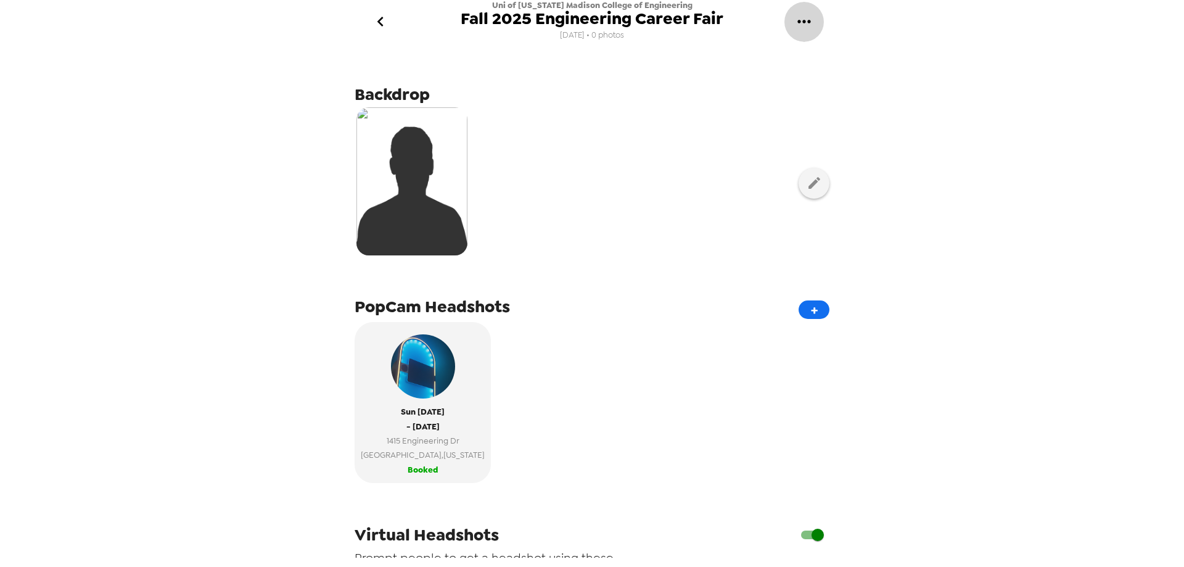
click at [800, 20] on icon "gallery menu" at bounding box center [803, 21] width 13 height 3
click at [1106, 160] on div at bounding box center [592, 283] width 1184 height 567
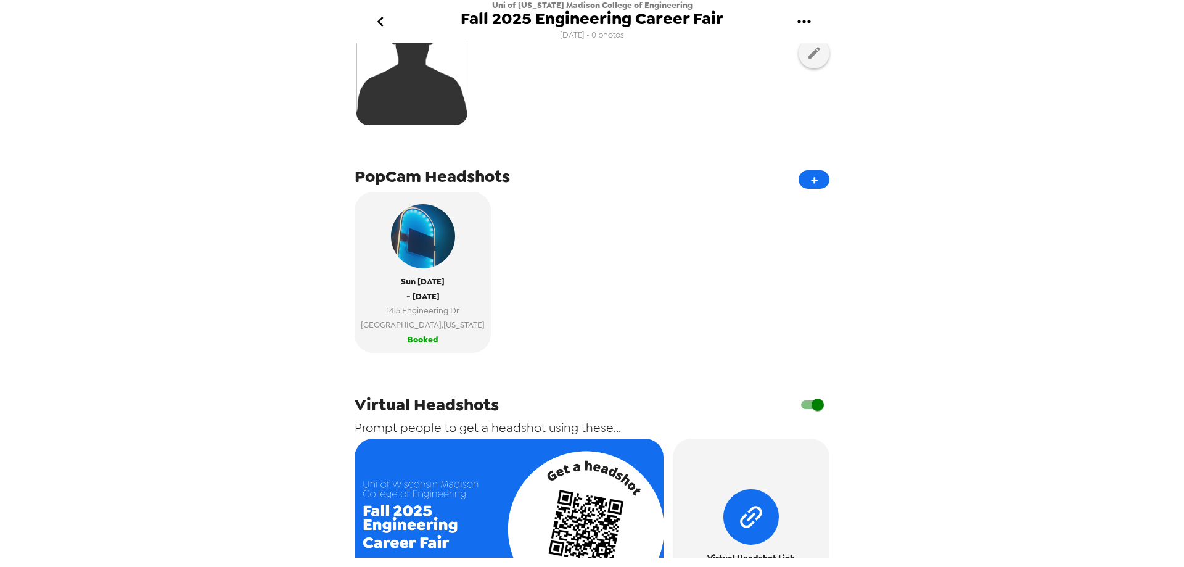
scroll to position [323, 0]
